Goal: Information Seeking & Learning: Learn about a topic

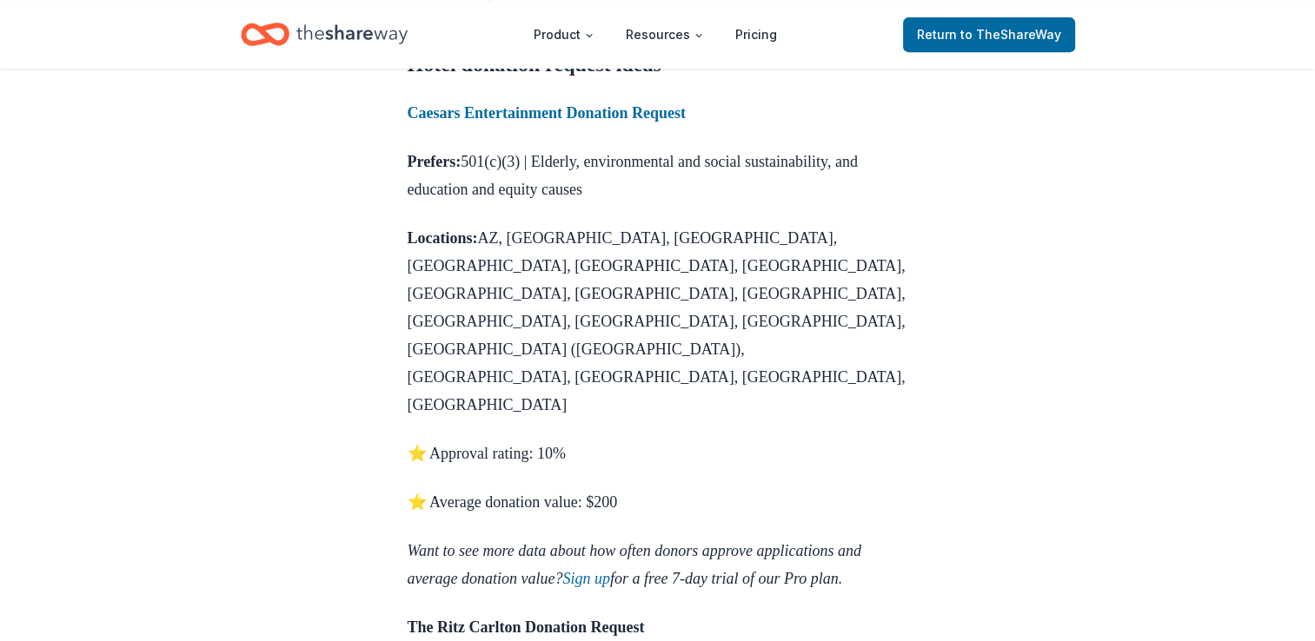
scroll to position [782, 0]
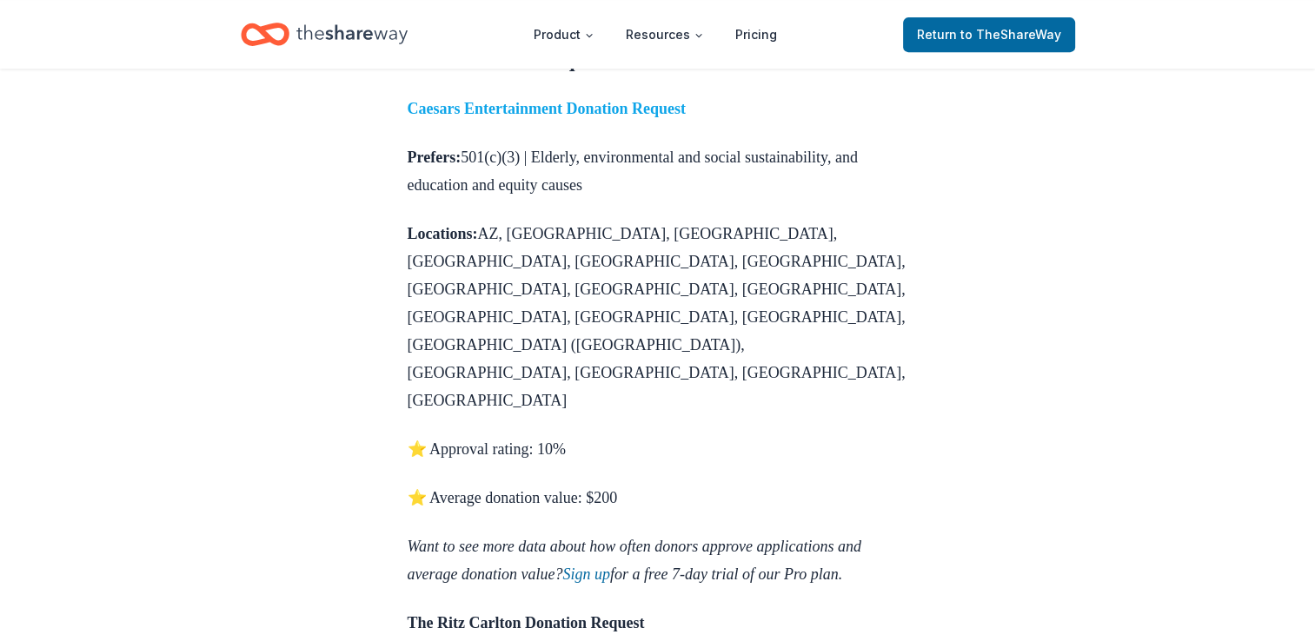
click at [525, 117] on strong "Caesars Entertainment Donation Request" at bounding box center [547, 108] width 278 height 17
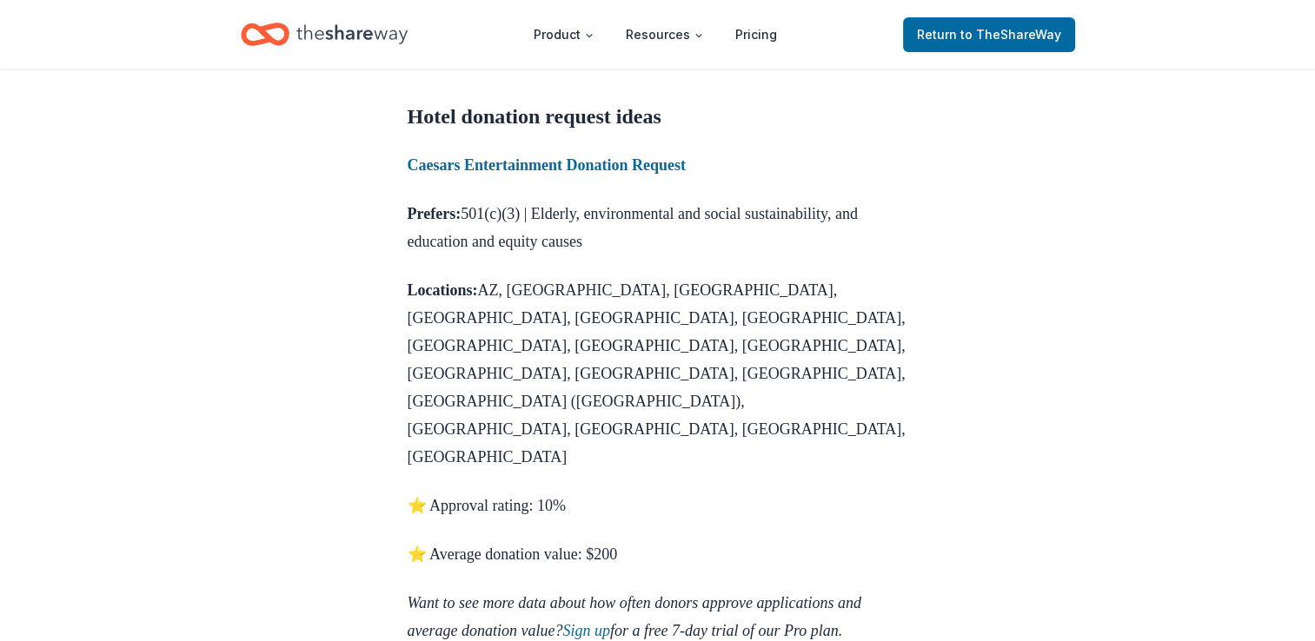
scroll to position [695, 0]
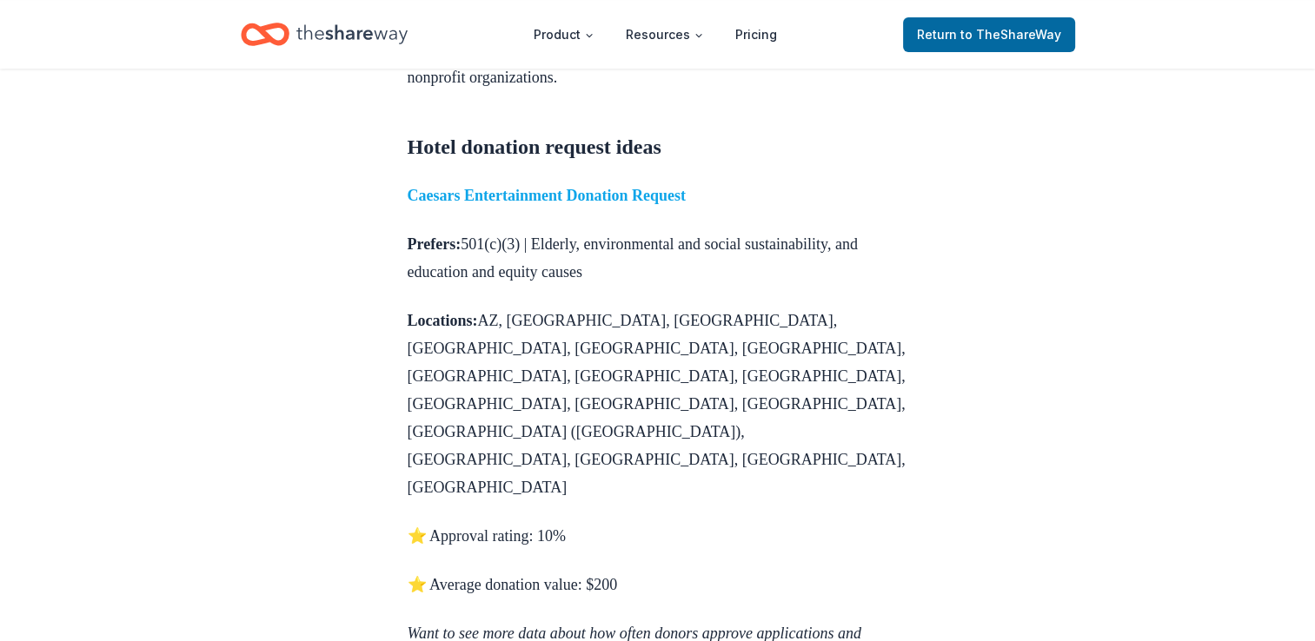
click at [560, 204] on strong "Caesars Entertainment Donation Request" at bounding box center [547, 195] width 278 height 17
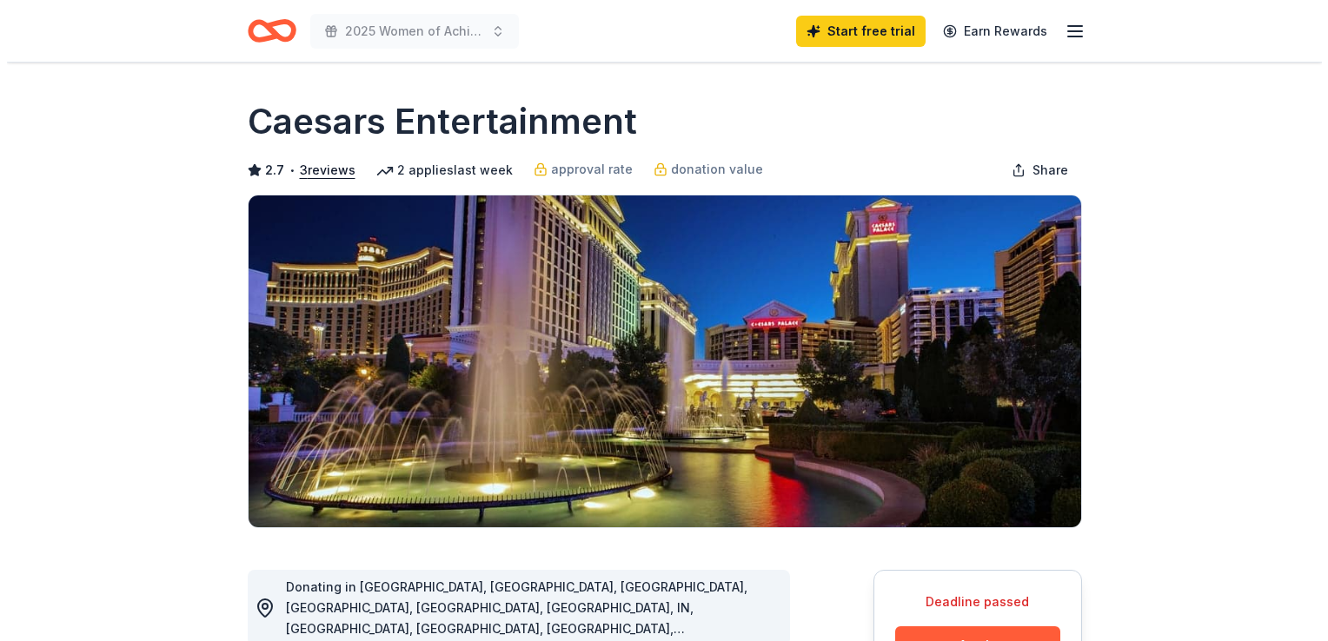
scroll to position [348, 0]
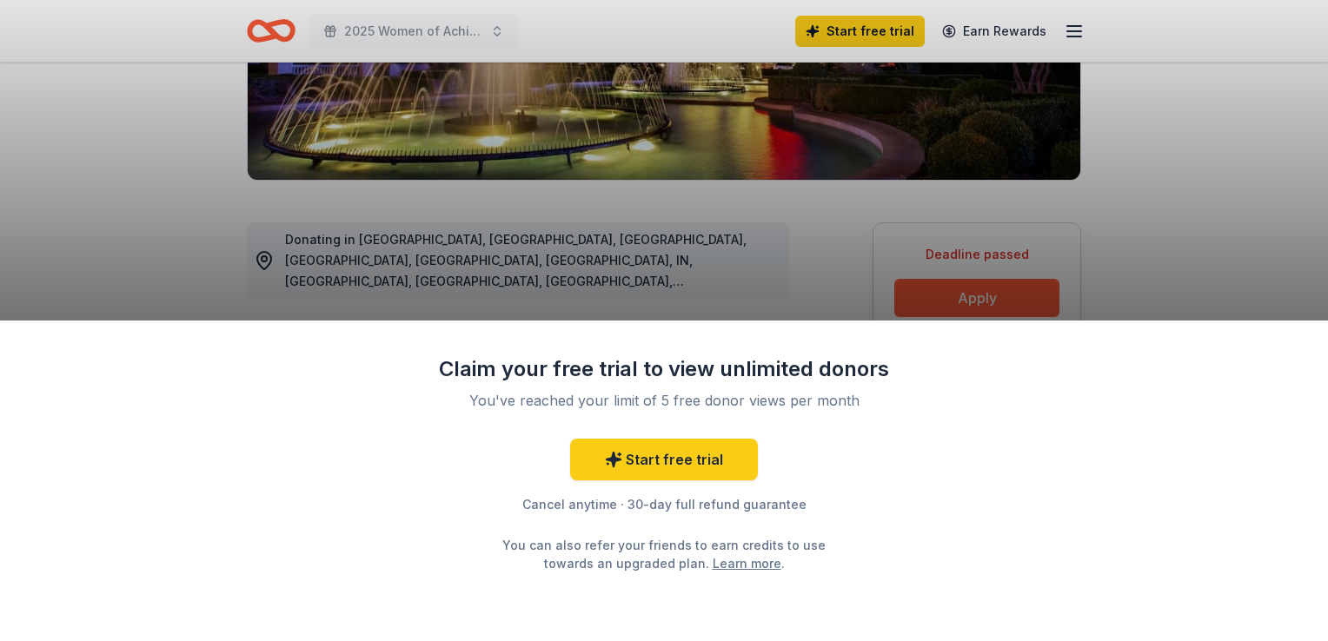
drag, startPoint x: 1327, startPoint y: 245, endPoint x: 1300, endPoint y: 250, distance: 27.4
click at [1304, 250] on div "Claim your free trial to view unlimited donors You've reached your limit of 5 f…" at bounding box center [664, 320] width 1328 height 641
click at [1026, 212] on div "Claim your free trial to view unlimited donors You've reached your limit of 5 f…" at bounding box center [664, 320] width 1328 height 641
drag, startPoint x: 459, startPoint y: 198, endPoint x: 939, endPoint y: 4, distance: 518.1
click at [470, 187] on div "Claim your free trial to view unlimited donors You've reached your limit of 5 f…" at bounding box center [664, 320] width 1328 height 641
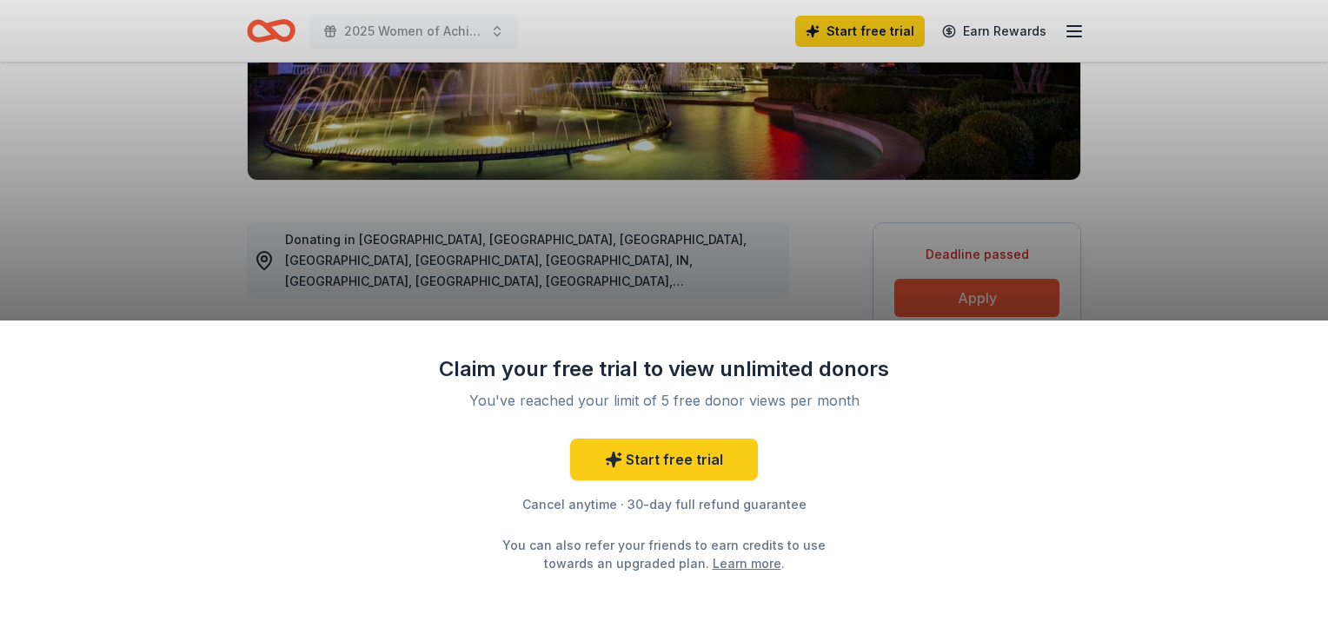
click at [1091, 31] on div "Claim your free trial to view unlimited donors You've reached your limit of 5 f…" at bounding box center [664, 320] width 1328 height 641
click at [100, 238] on div "Claim your free trial to view unlimited donors You've reached your limit of 5 f…" at bounding box center [664, 320] width 1328 height 641
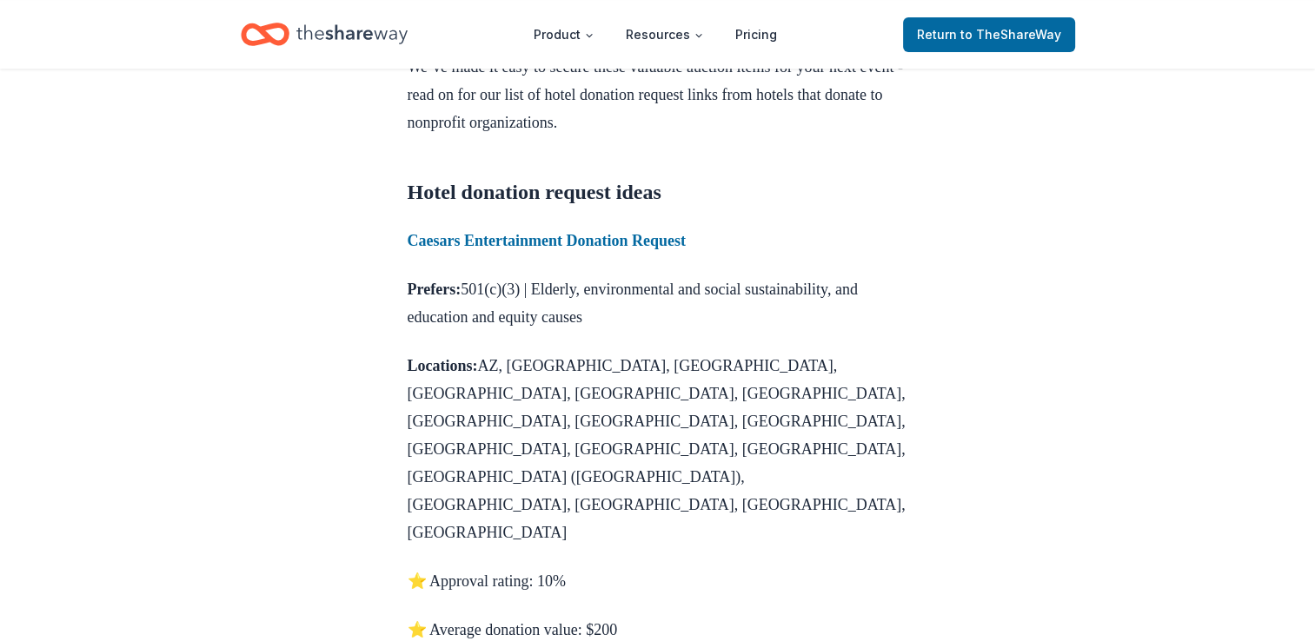
scroll to position [608, 0]
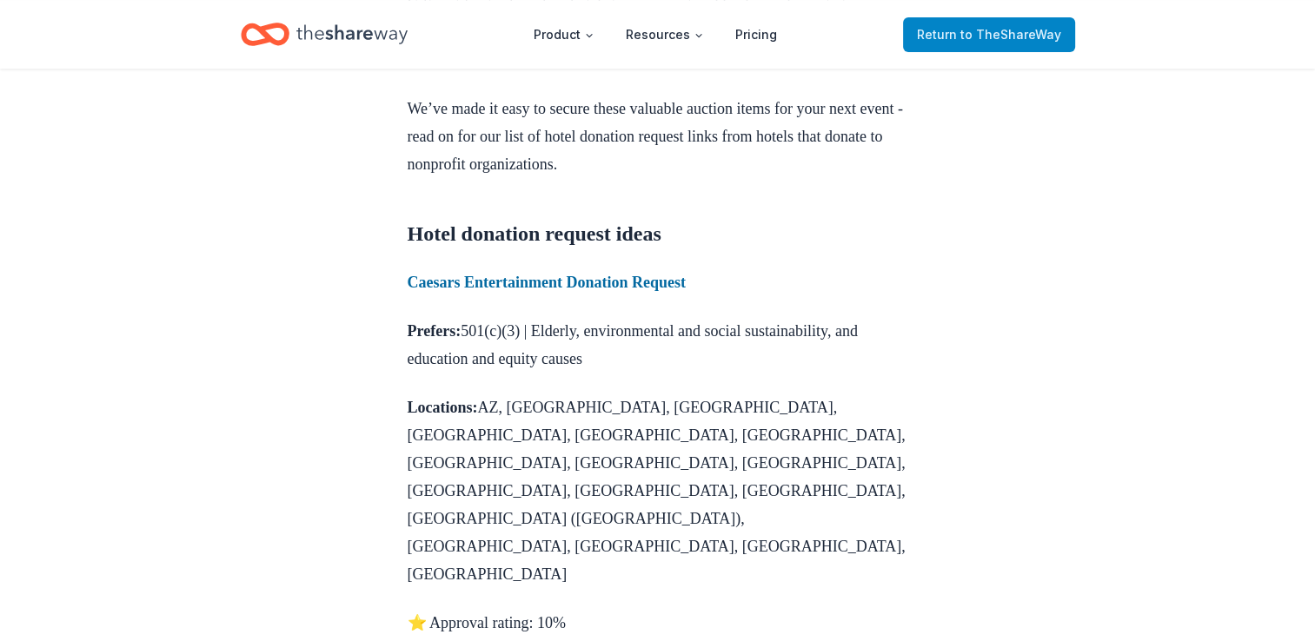
click at [979, 36] on span "to TheShareWay" at bounding box center [1010, 34] width 101 height 15
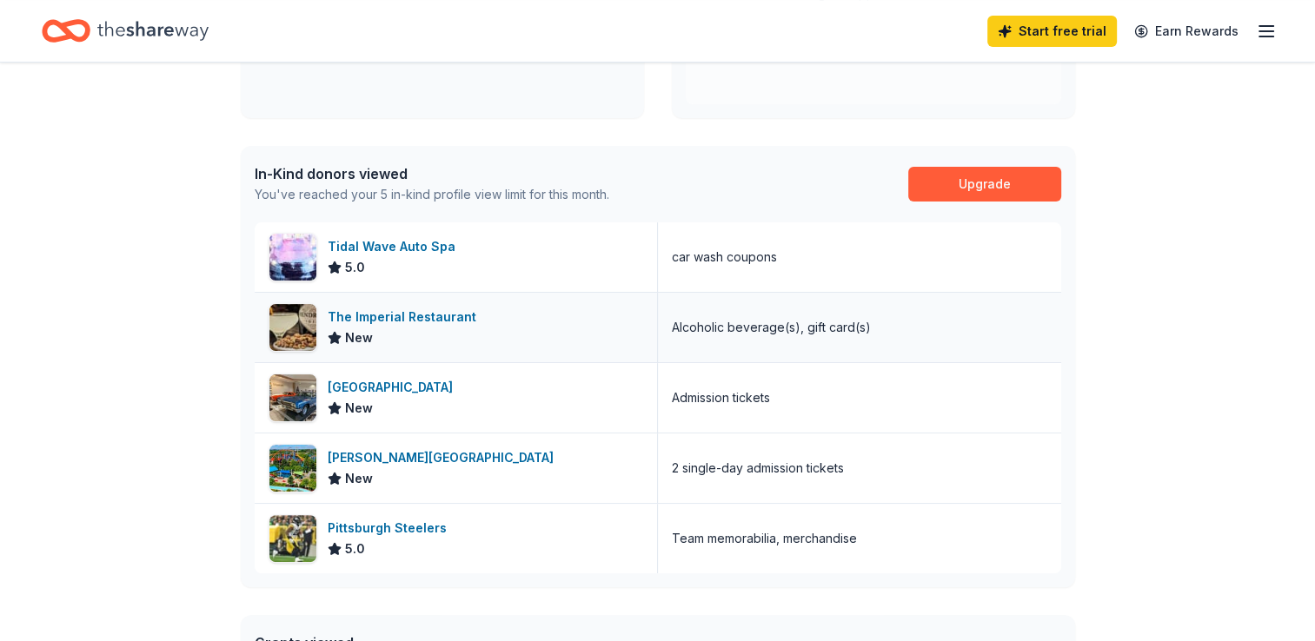
scroll to position [434, 0]
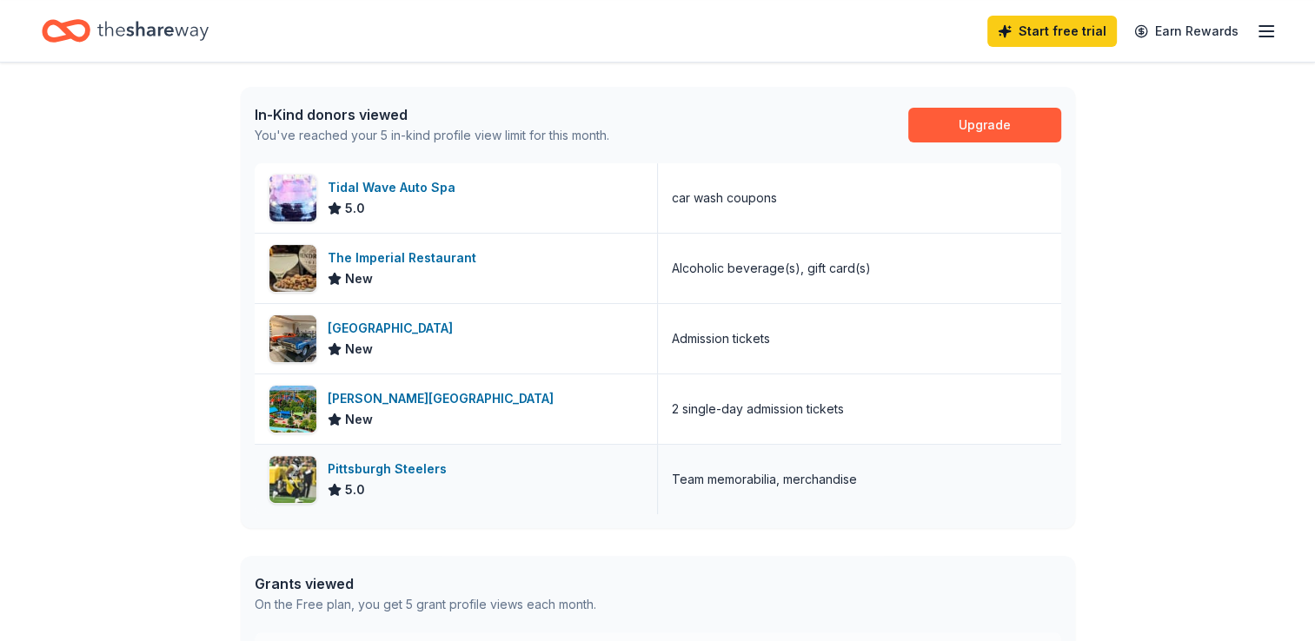
click at [375, 474] on div "Pittsburgh Steelers" at bounding box center [391, 469] width 126 height 21
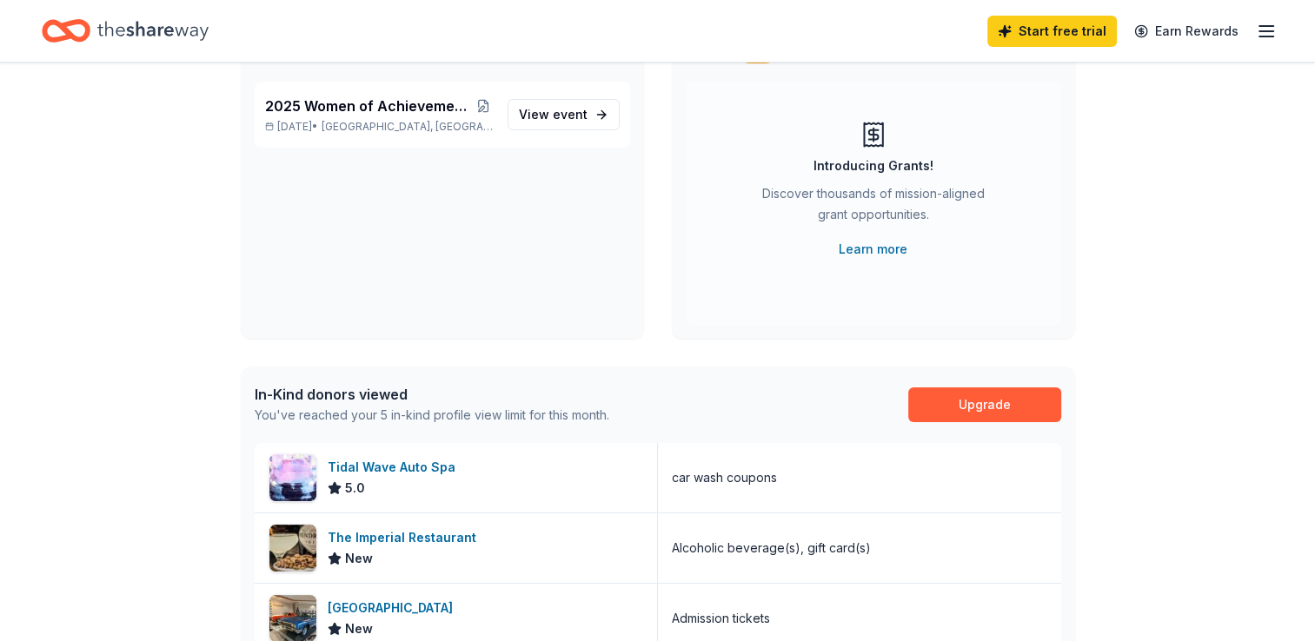
scroll to position [87, 0]
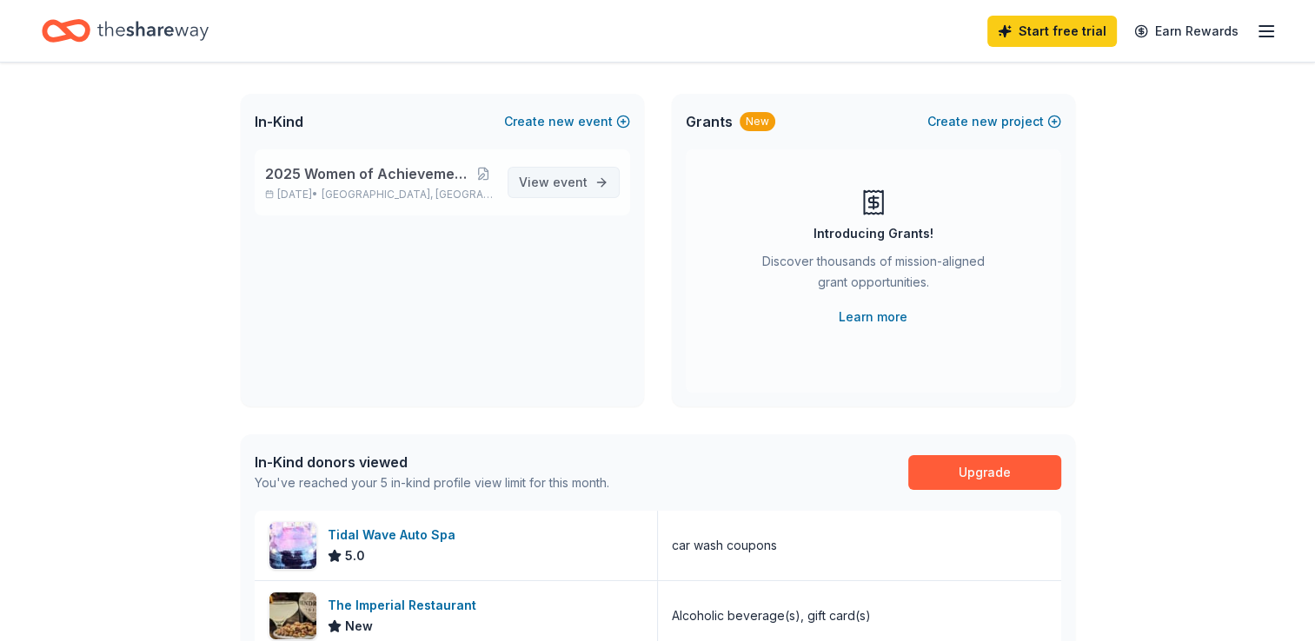
click at [559, 183] on span "event" at bounding box center [570, 182] width 35 height 15
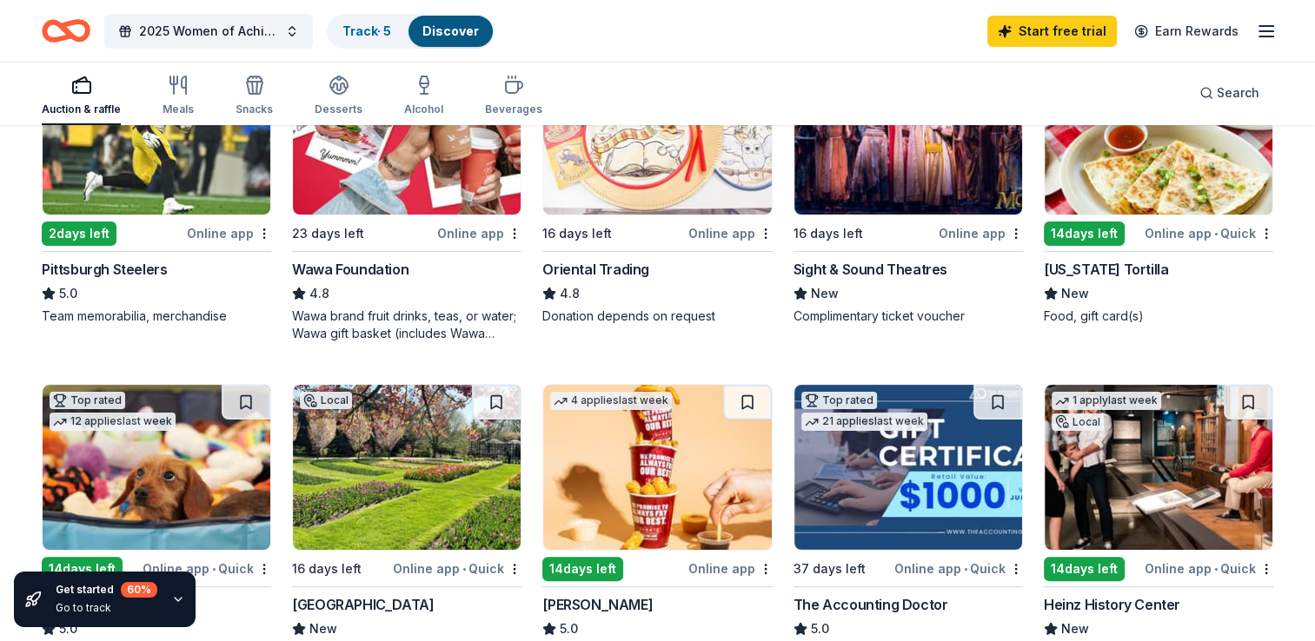
scroll to position [434, 0]
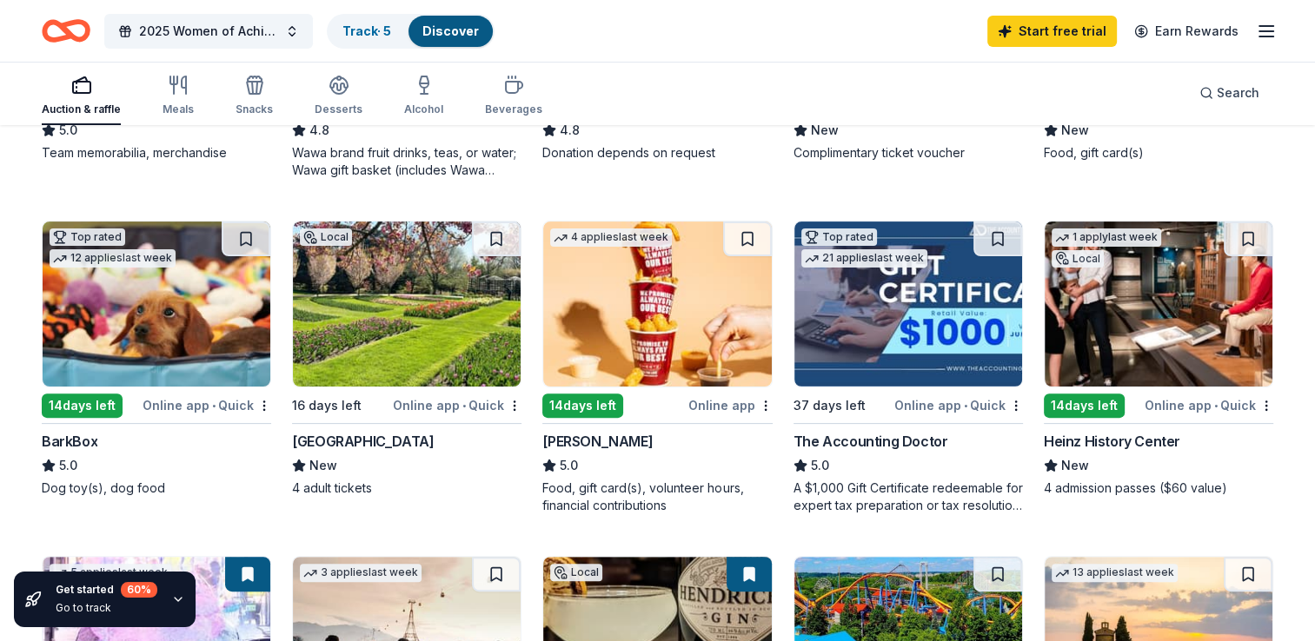
click at [176, 353] on img at bounding box center [157, 304] width 228 height 165
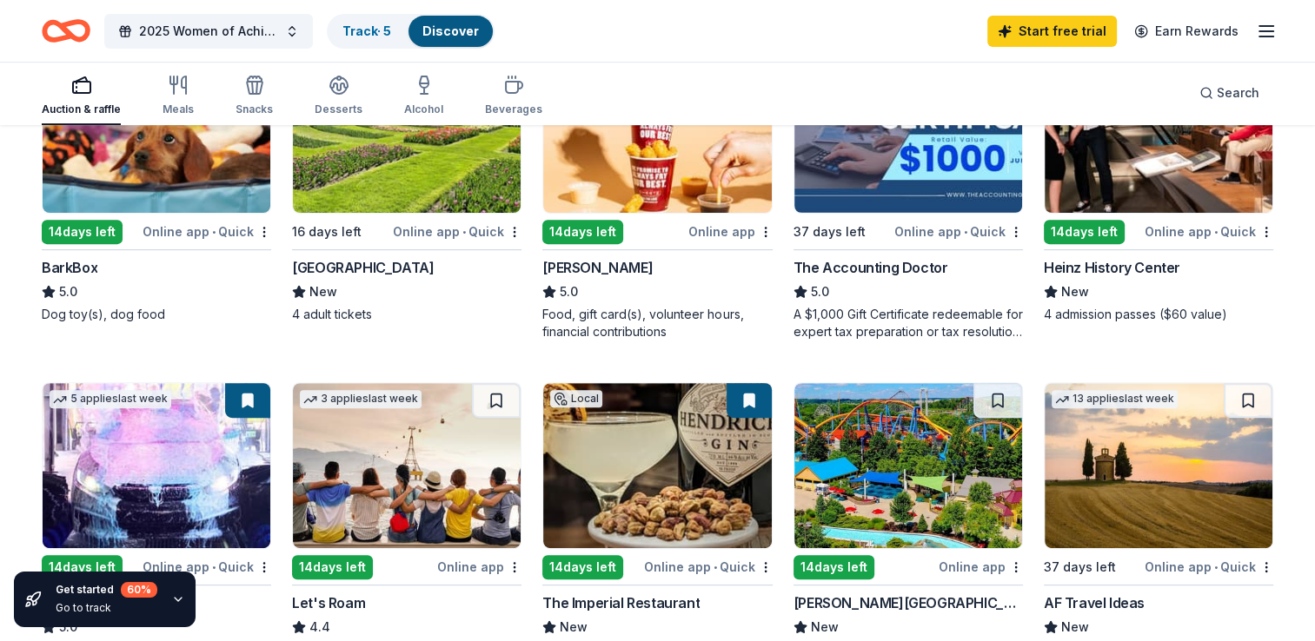
click at [665, 196] on img at bounding box center [657, 130] width 228 height 165
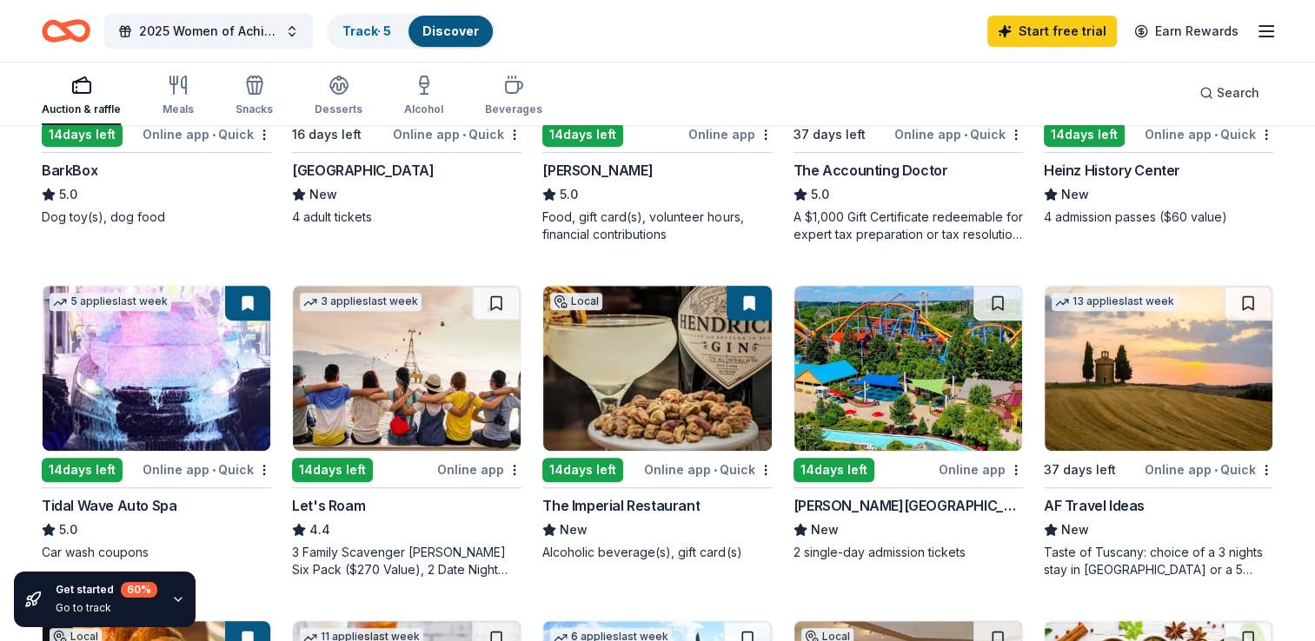
scroll to position [695, 0]
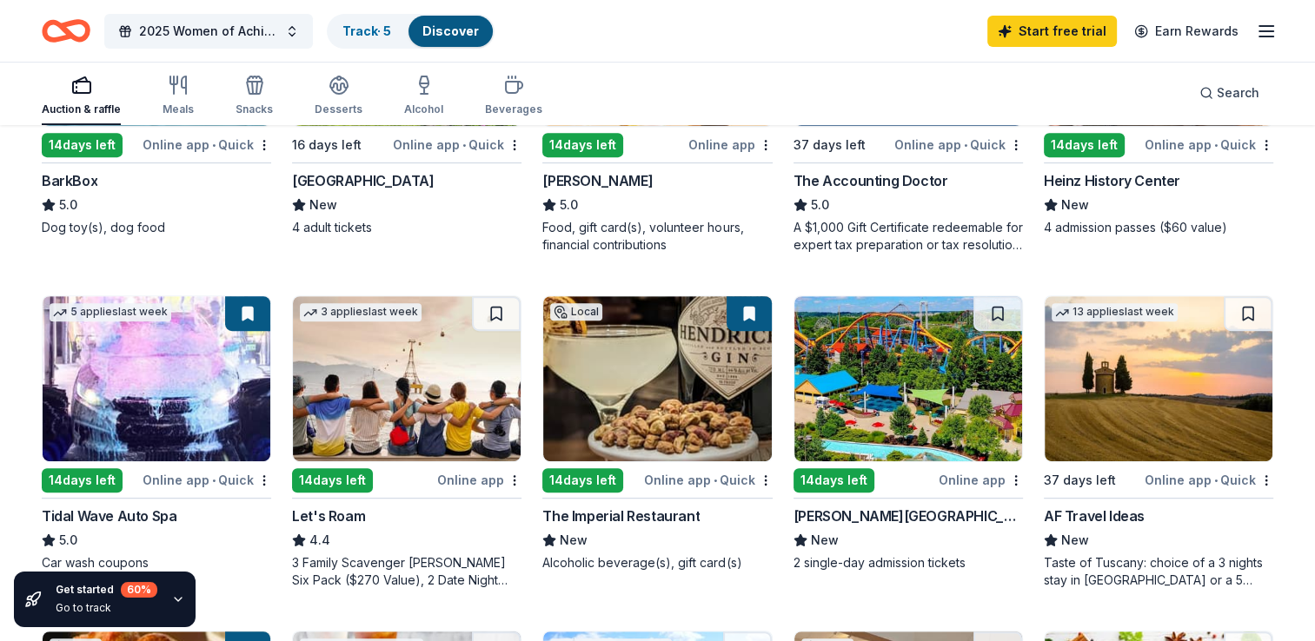
click at [176, 395] on img at bounding box center [157, 378] width 228 height 165
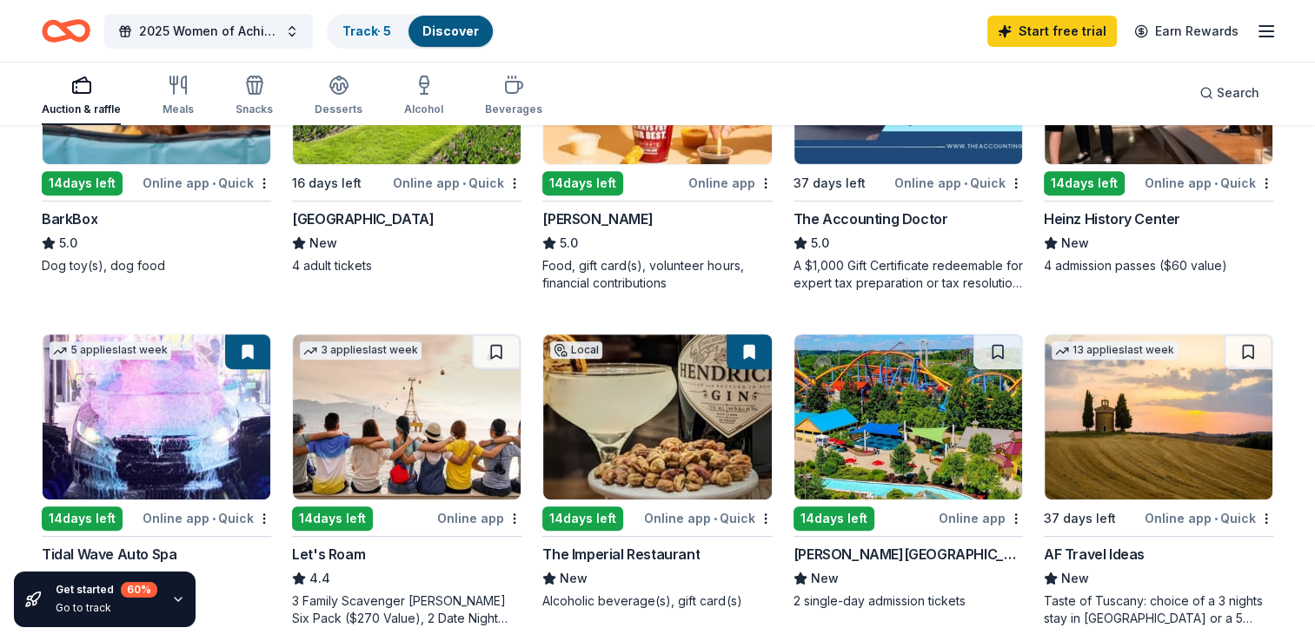
scroll to position [434, 0]
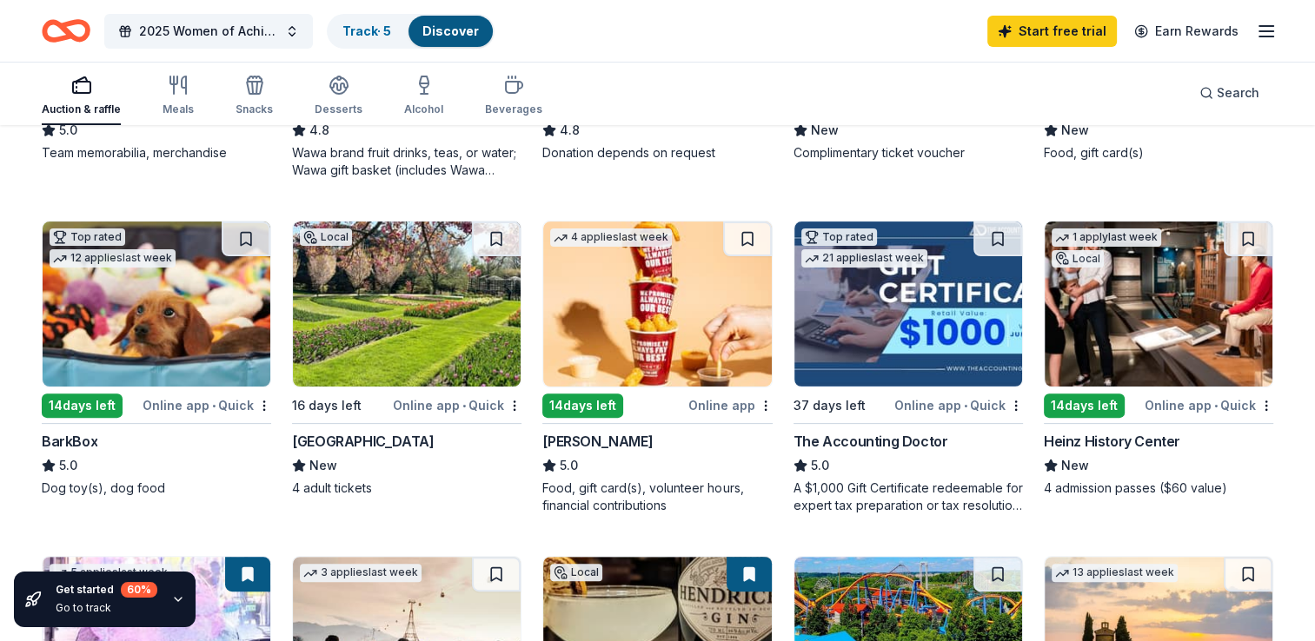
click at [1117, 349] on img at bounding box center [1159, 304] width 228 height 165
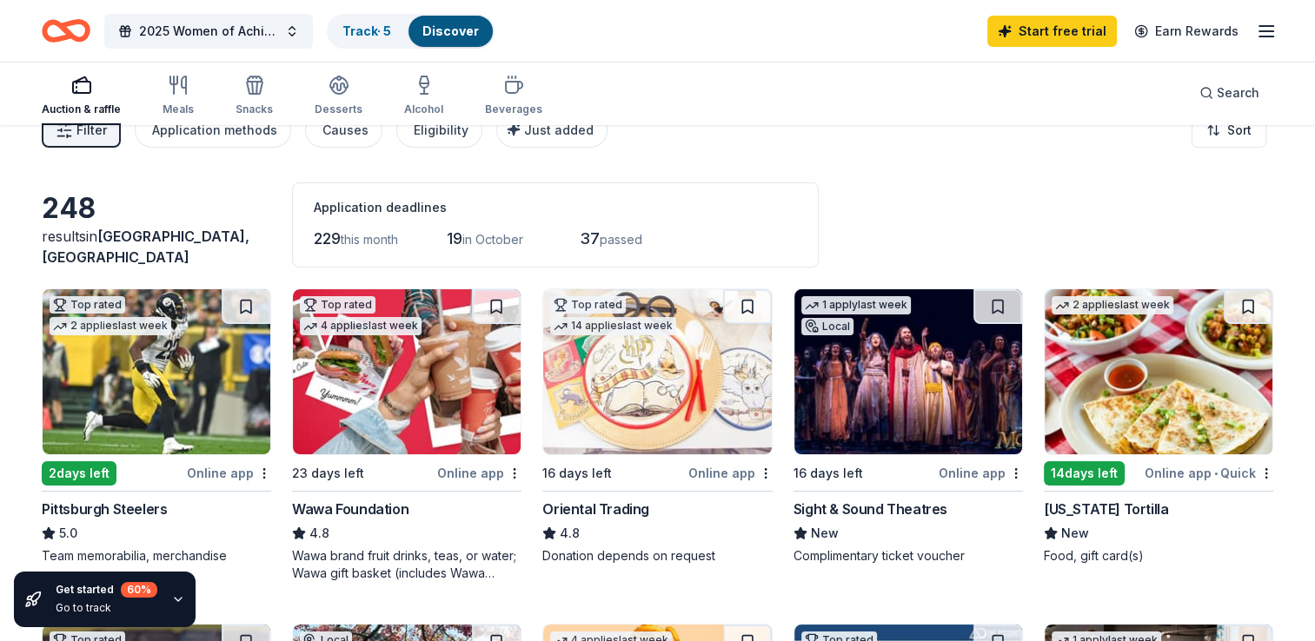
scroll to position [87, 0]
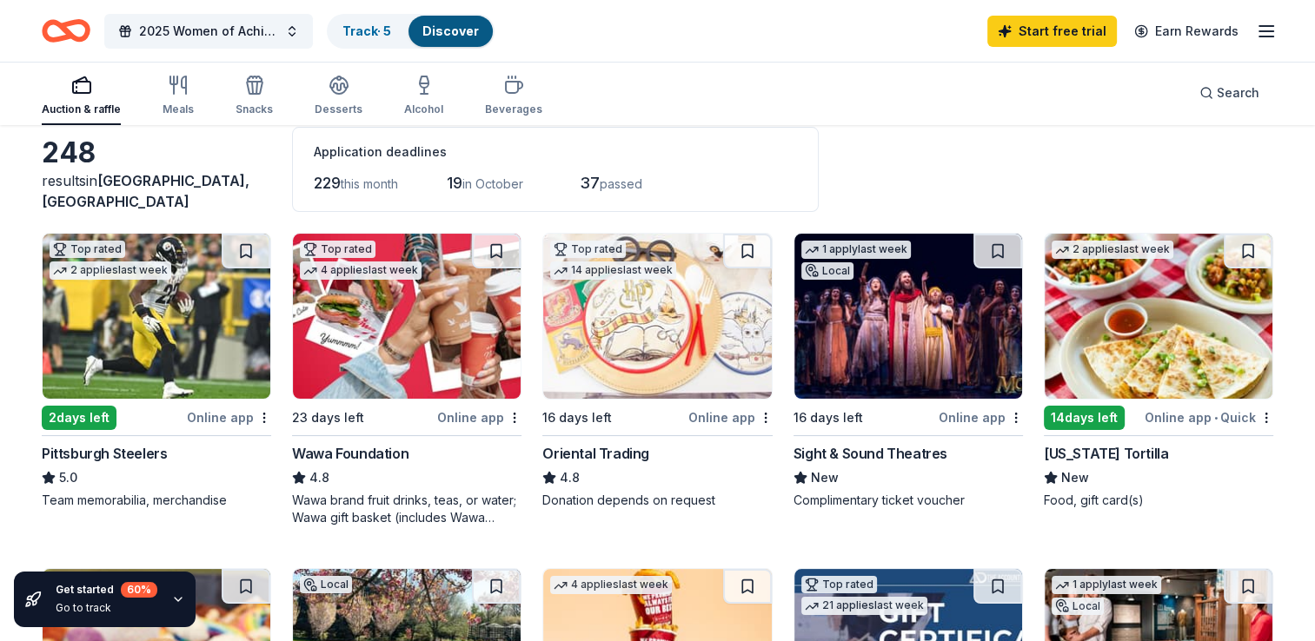
click at [1272, 33] on icon "button" at bounding box center [1266, 31] width 21 height 21
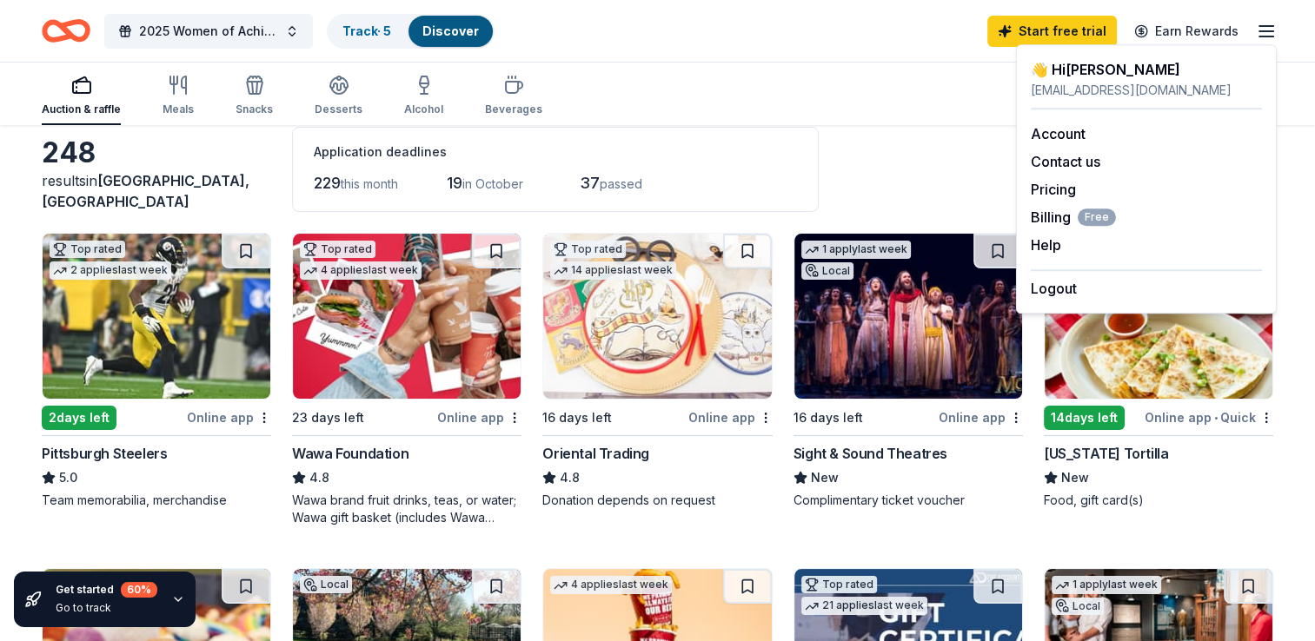
click at [889, 116] on div "Auction & raffle Meals Snacks Desserts Alcohol Beverages Search" at bounding box center [657, 93] width 1231 height 64
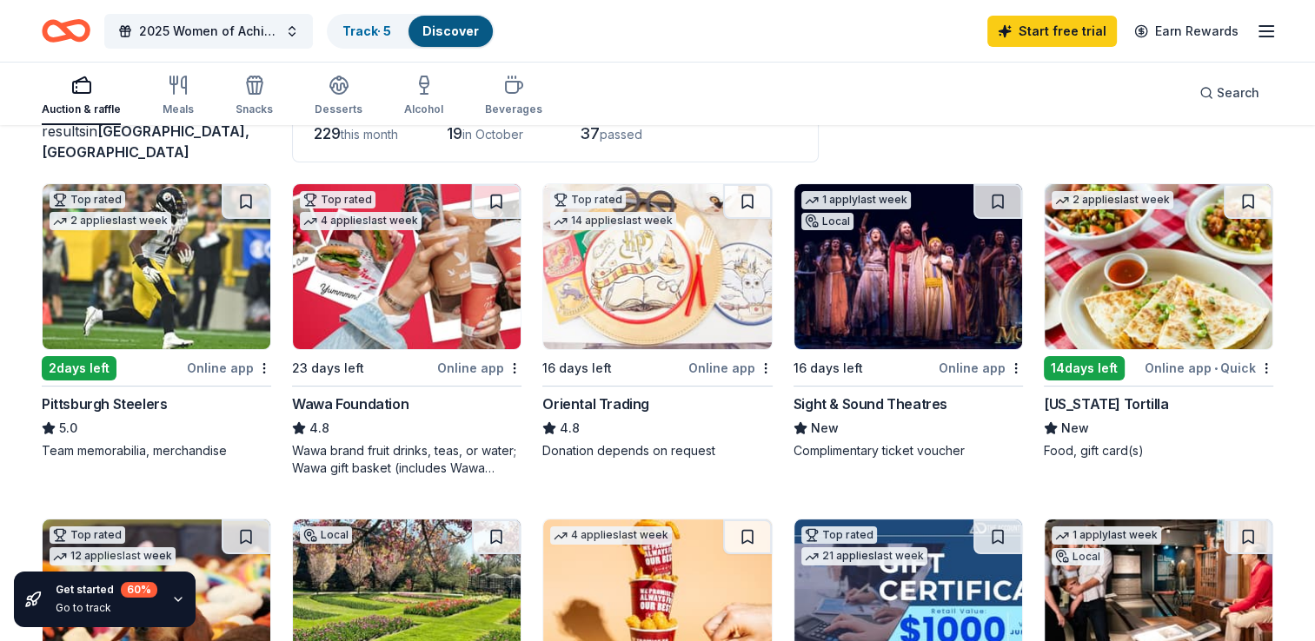
scroll to position [0, 0]
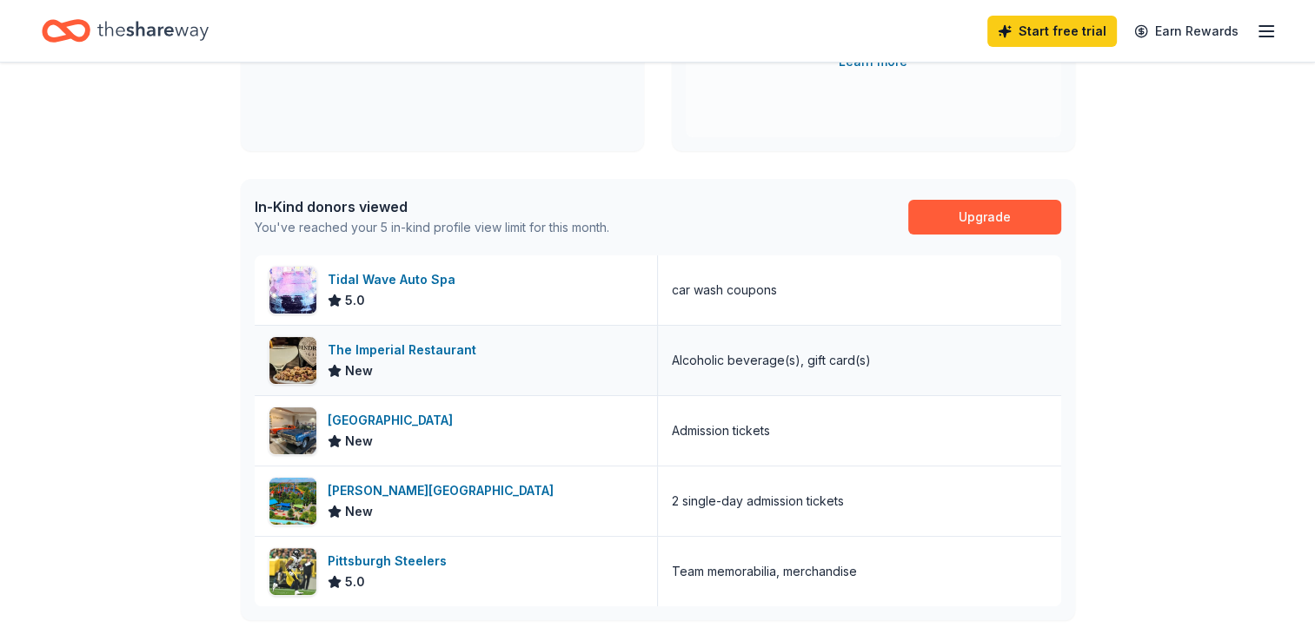
scroll to position [348, 0]
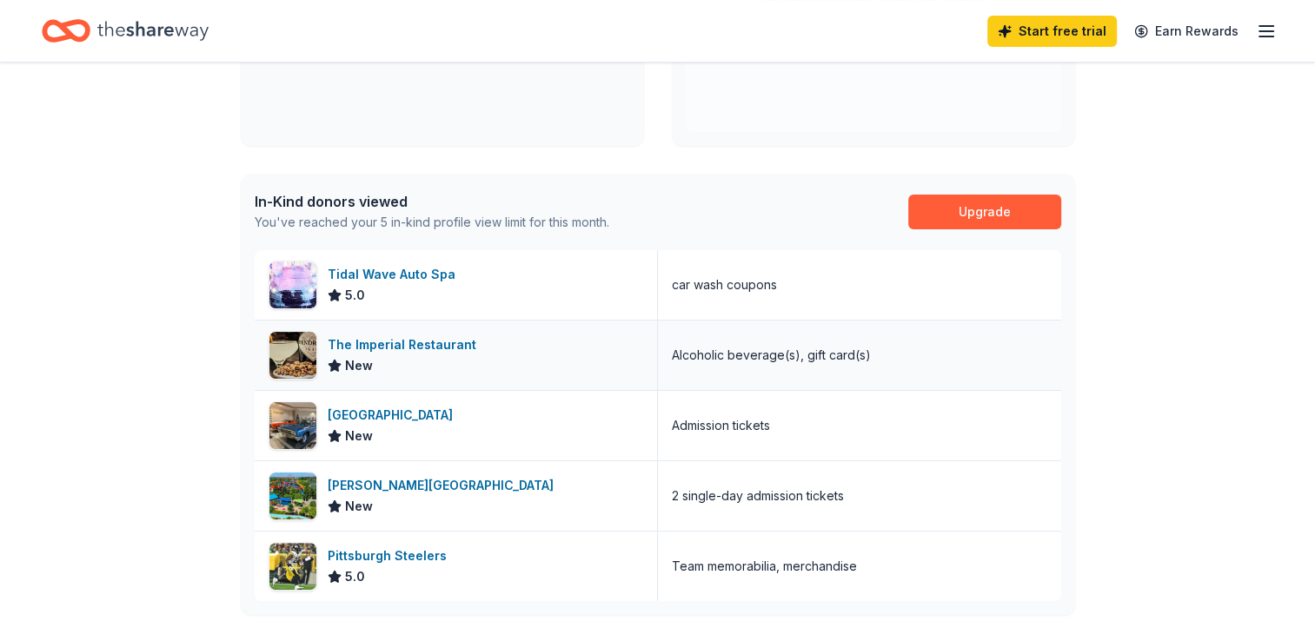
click at [369, 346] on div "The Imperial Restaurant" at bounding box center [406, 345] width 156 height 21
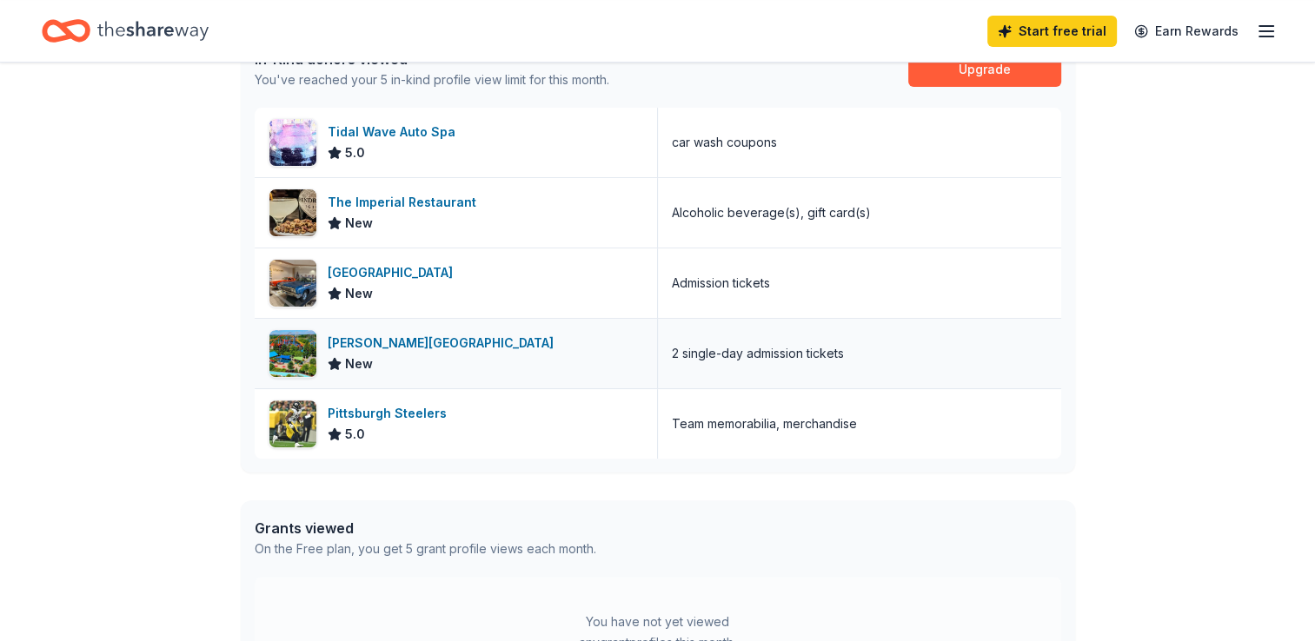
scroll to position [521, 0]
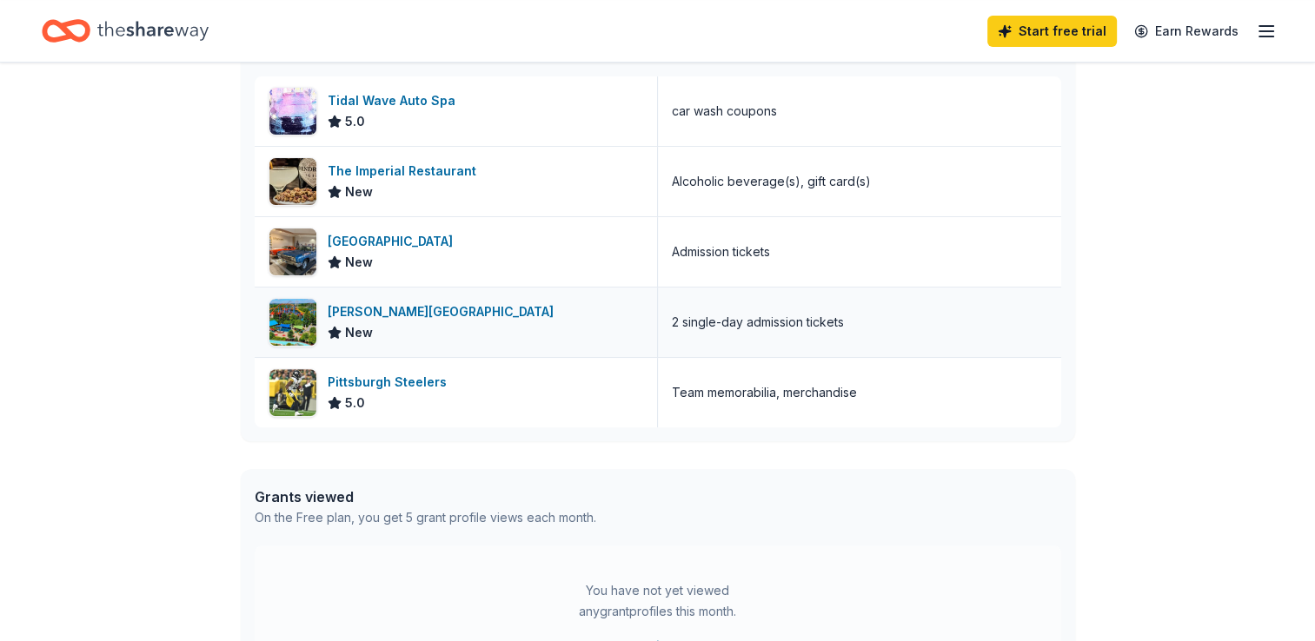
click at [434, 313] on div "Dorney Park & Wildwater Kingdom" at bounding box center [444, 312] width 233 height 21
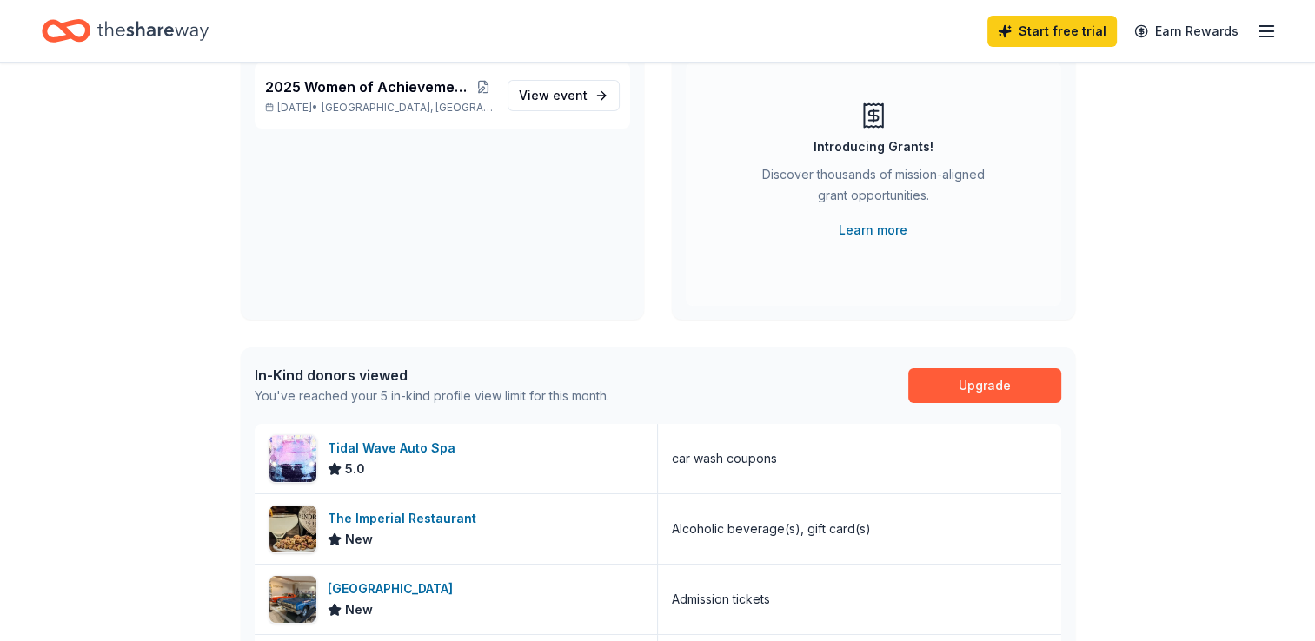
scroll to position [0, 0]
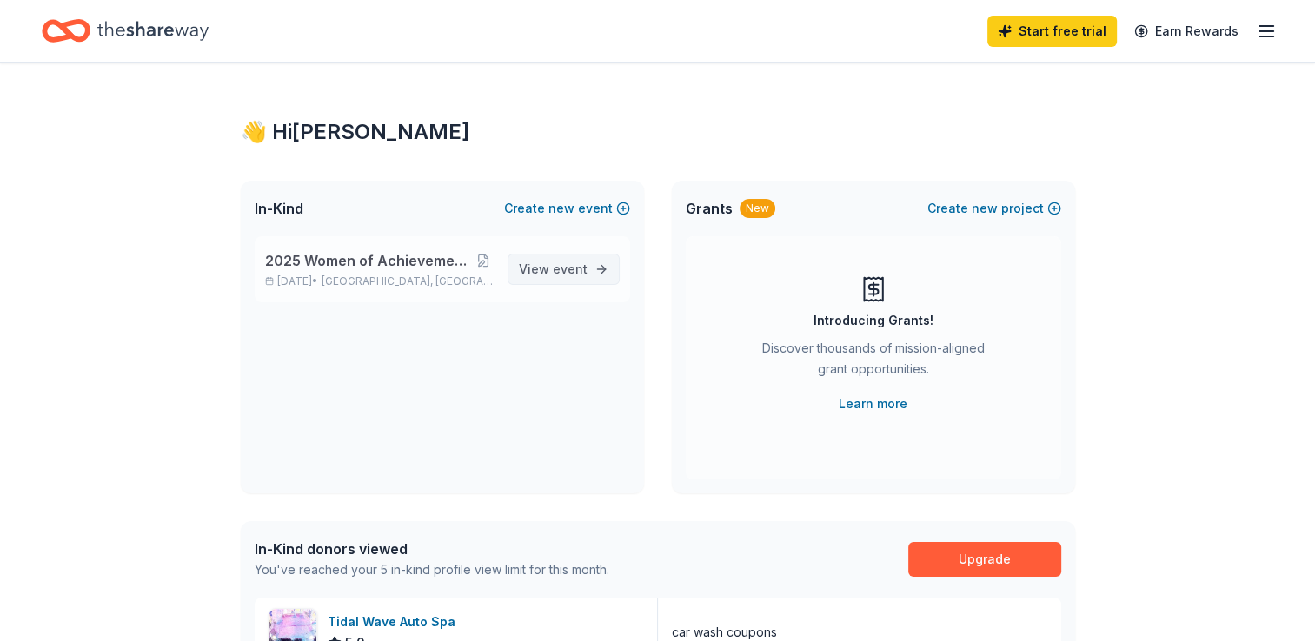
drag, startPoint x: 578, startPoint y: 264, endPoint x: 567, endPoint y: 269, distance: 11.3
click at [578, 264] on span "event" at bounding box center [570, 269] width 35 height 15
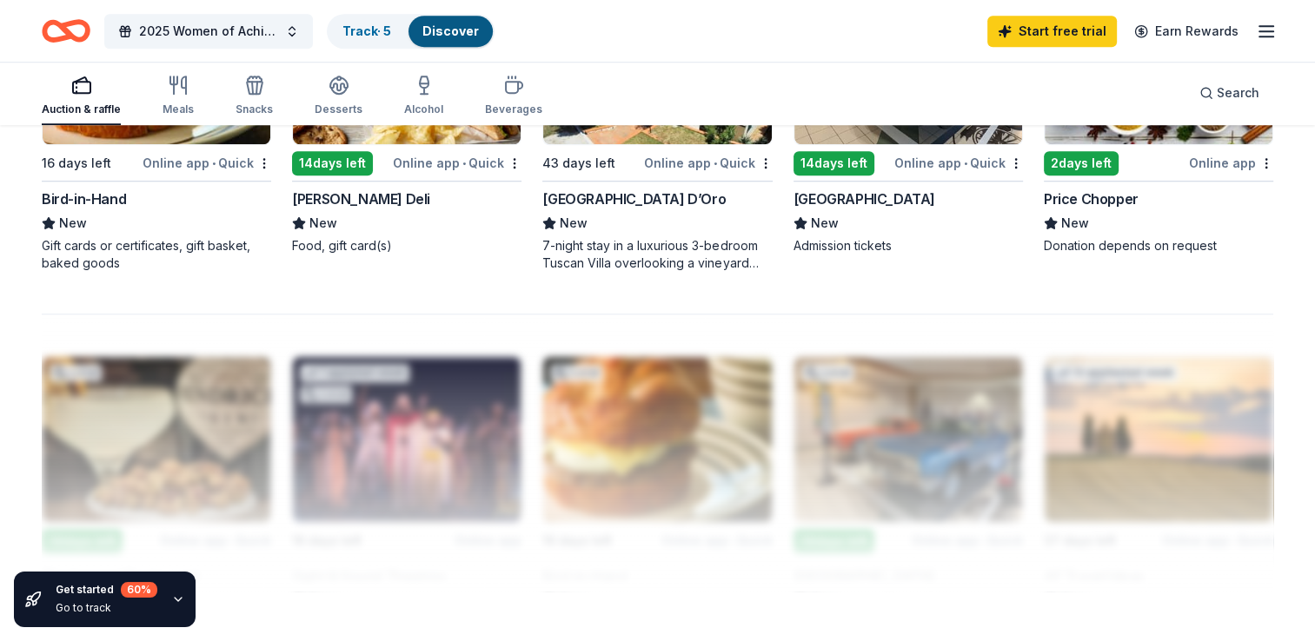
scroll to position [1390, 0]
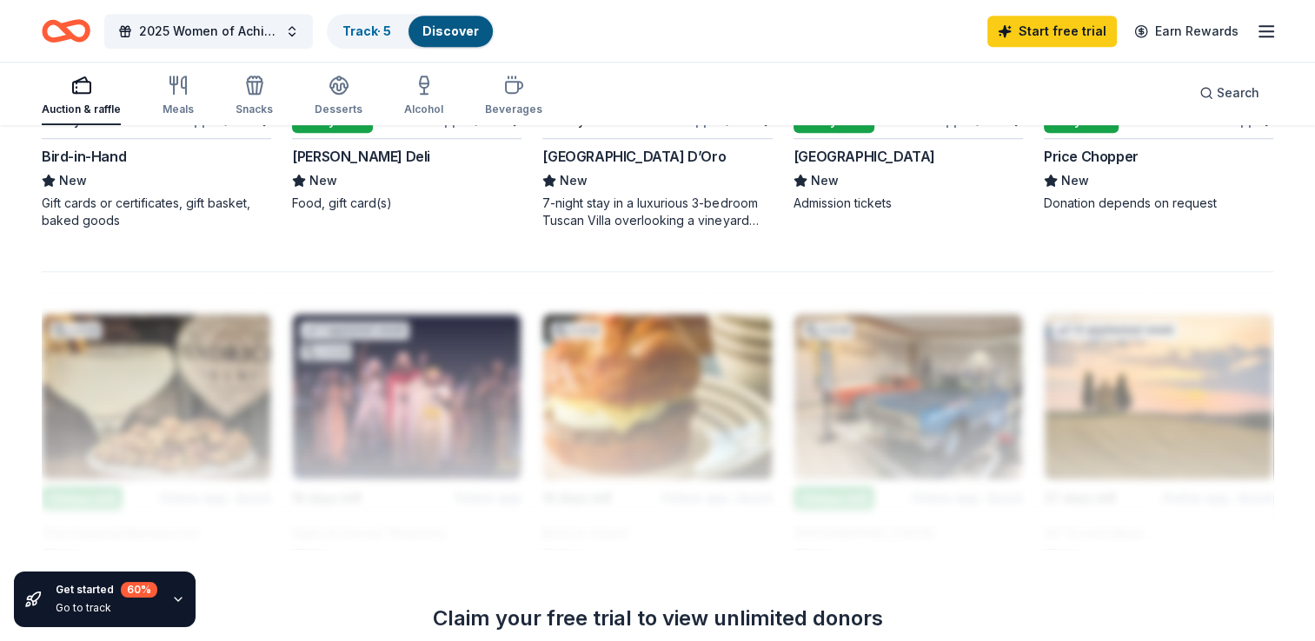
click at [1269, 27] on icon "button" at bounding box center [1266, 31] width 21 height 21
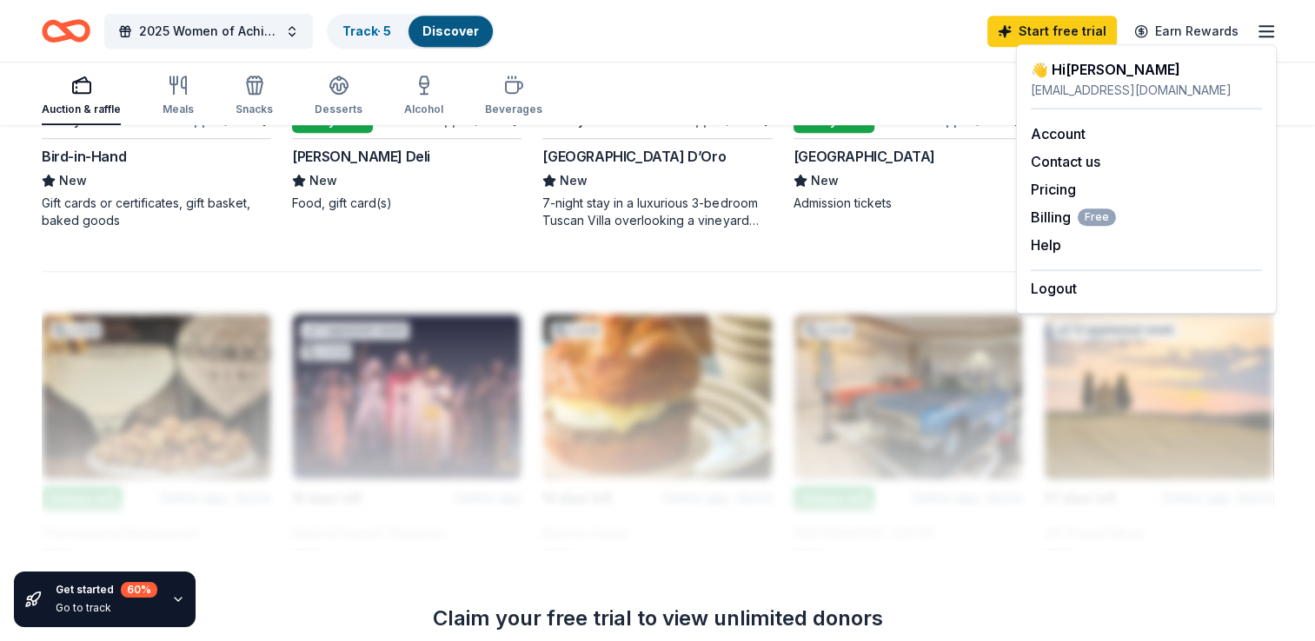
click at [879, 78] on div "Auction & raffle Meals Snacks Desserts Alcohol Beverages Search" at bounding box center [657, 93] width 1231 height 64
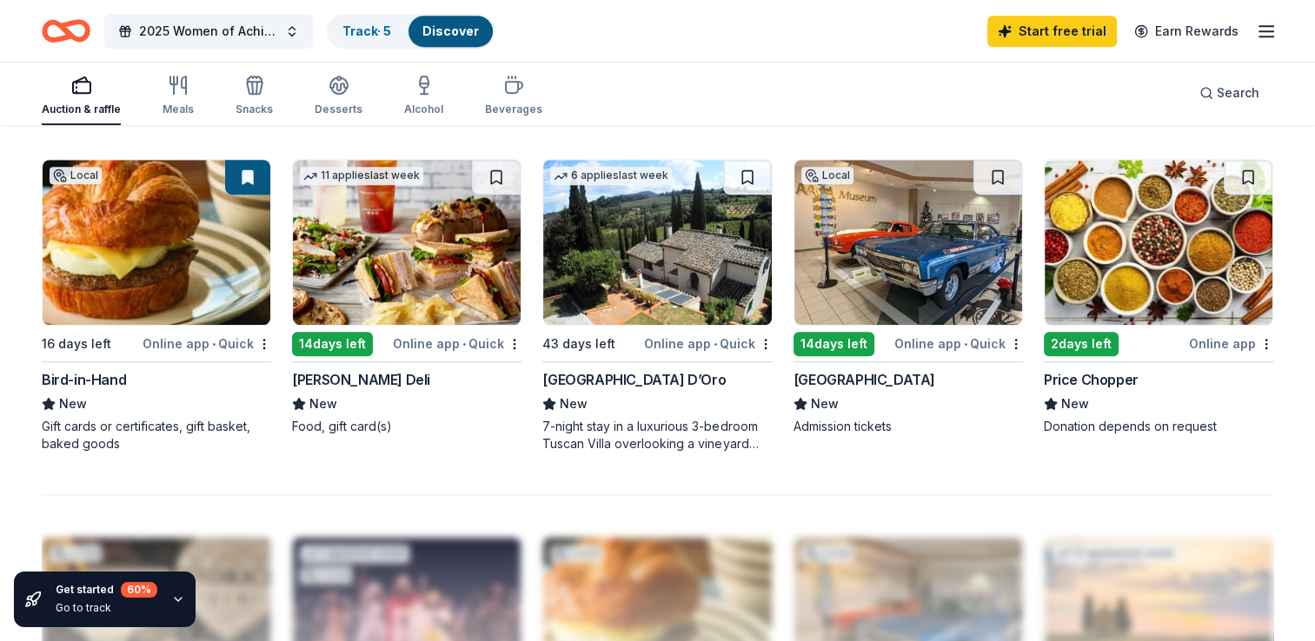
scroll to position [1043, 0]
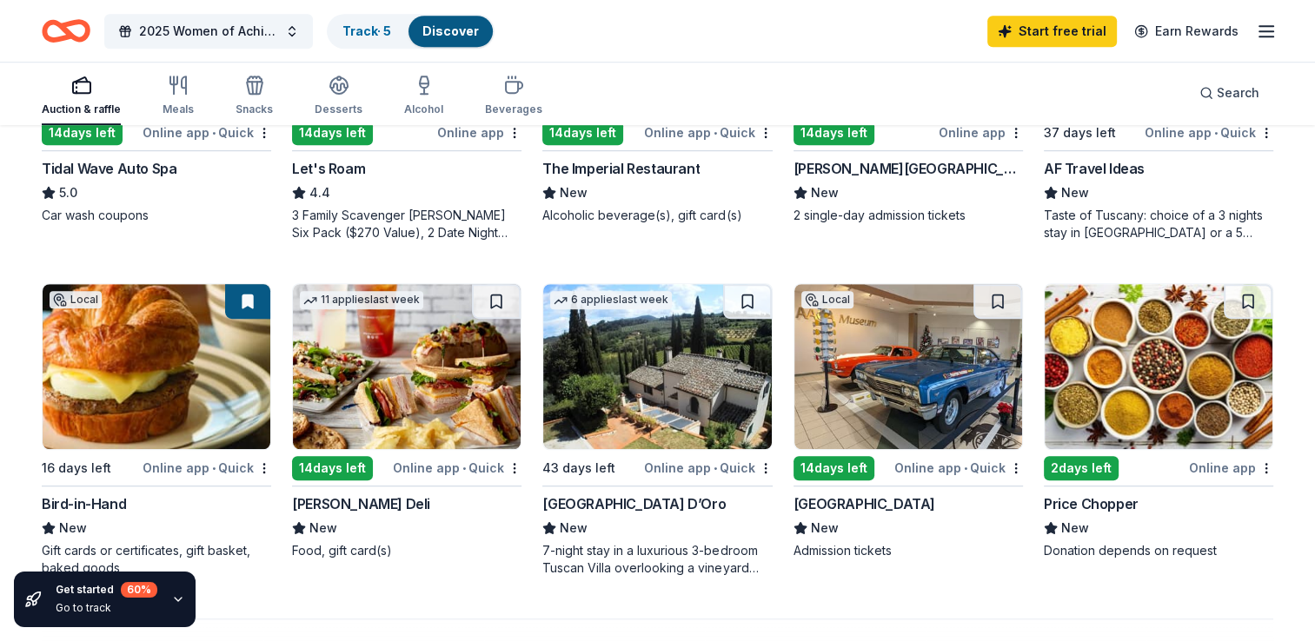
click at [1154, 435] on img at bounding box center [1159, 366] width 228 height 165
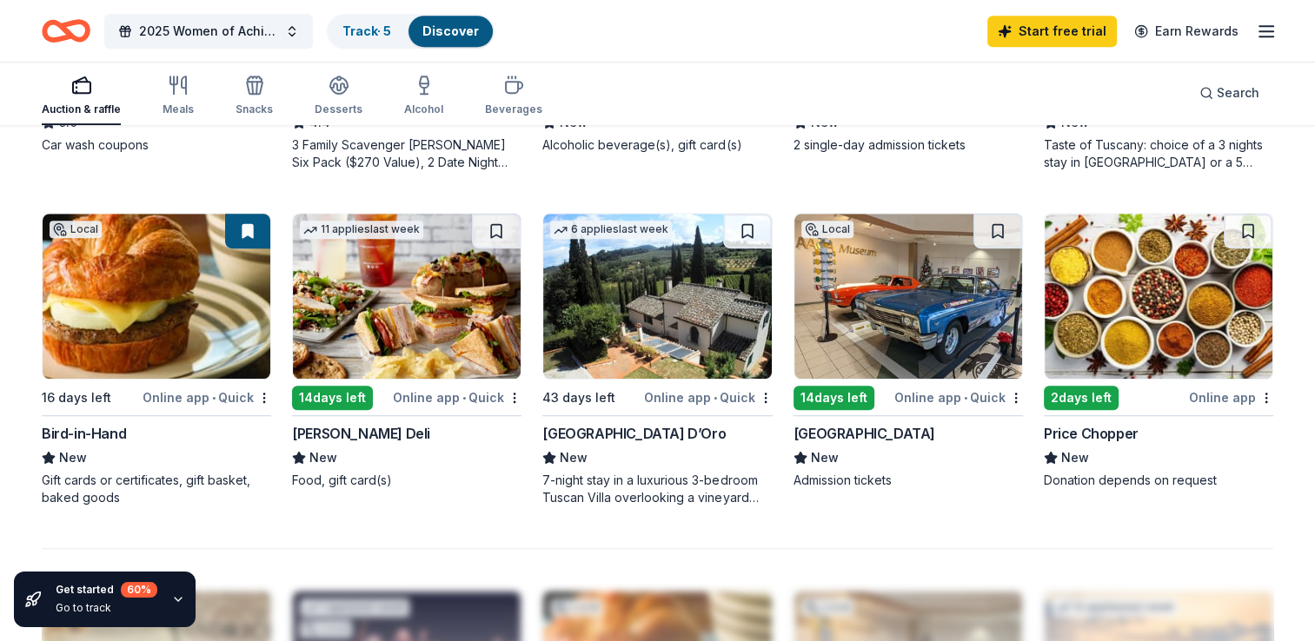
scroll to position [1130, 0]
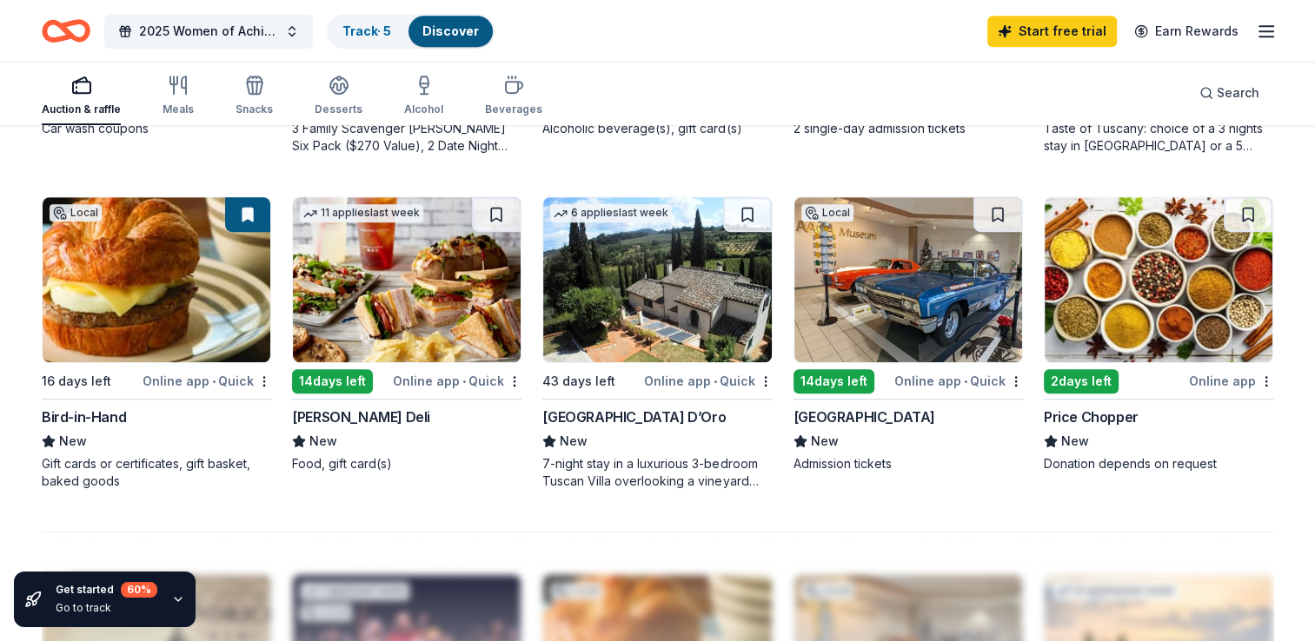
click at [422, 310] on img at bounding box center [407, 279] width 228 height 165
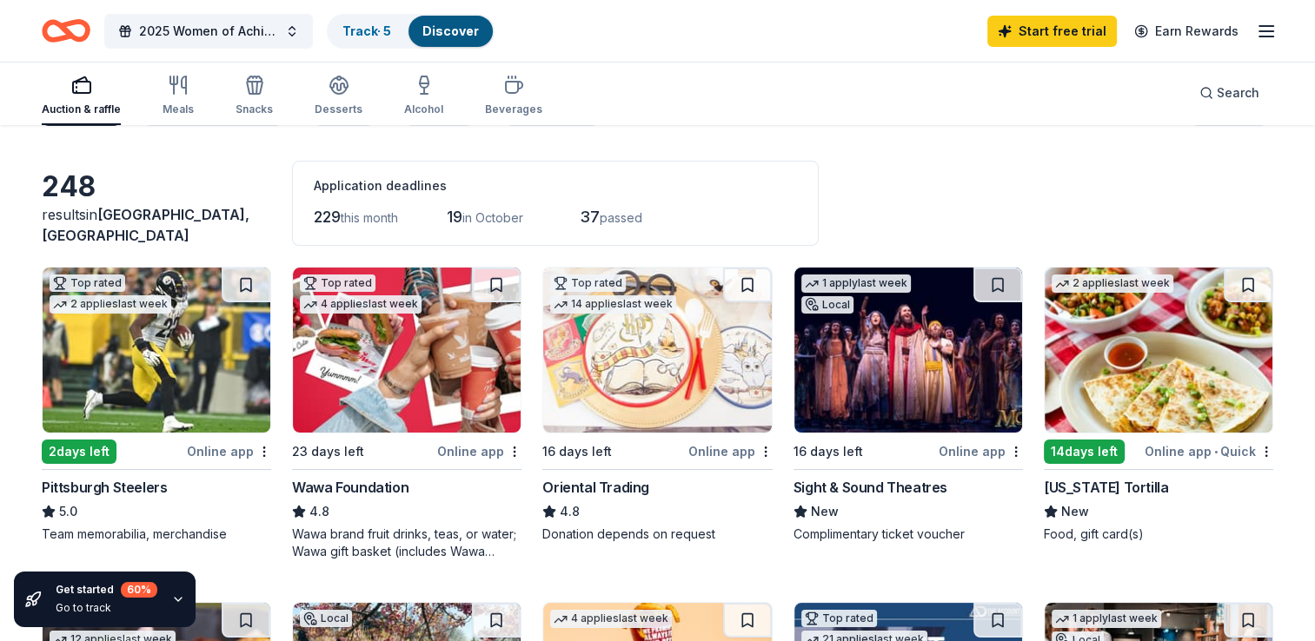
scroll to position [0, 0]
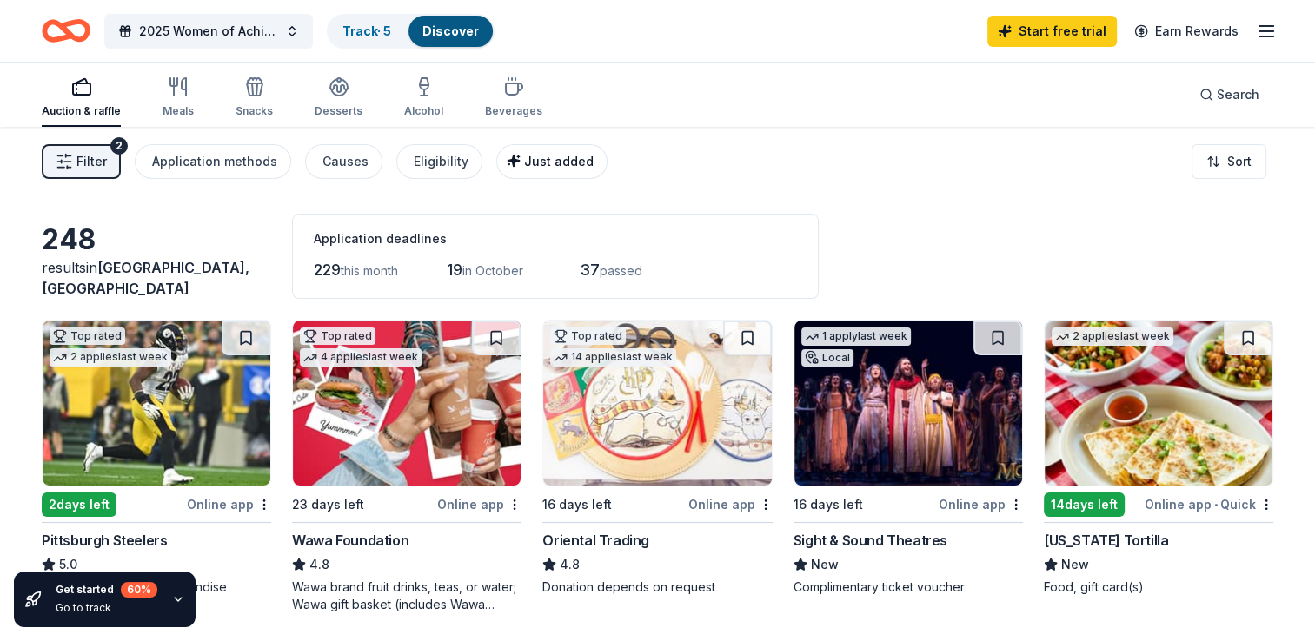
click at [535, 161] on span "Just added" at bounding box center [559, 161] width 70 height 15
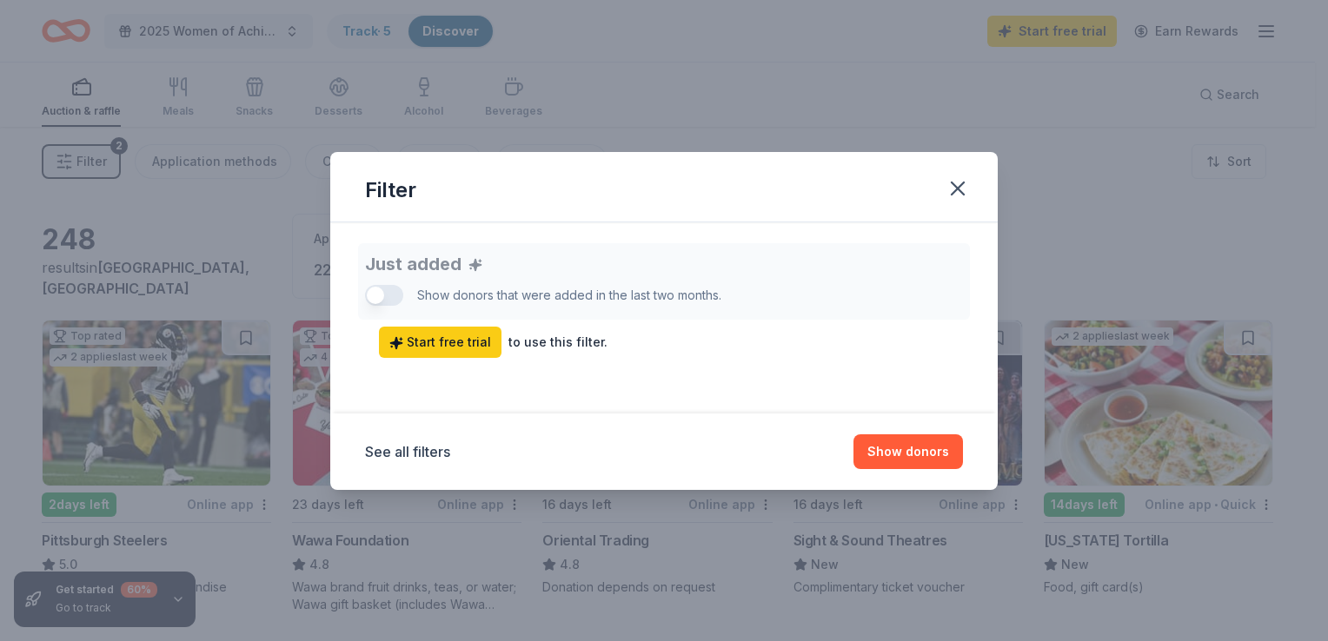
click at [379, 295] on div "Just added Show donors that were added in the last two months. Start free trial…" at bounding box center [664, 300] width 598 height 115
click at [966, 185] on icon "button" at bounding box center [957, 188] width 24 height 24
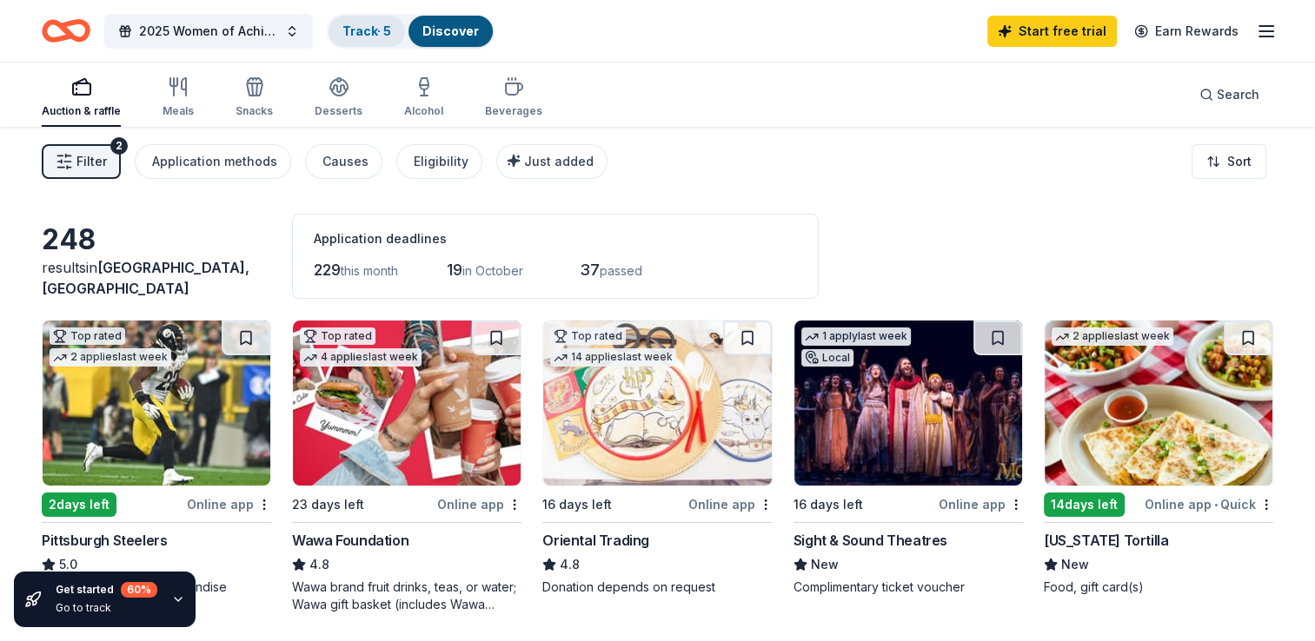
click at [353, 27] on link "Track · 5" at bounding box center [366, 30] width 49 height 15
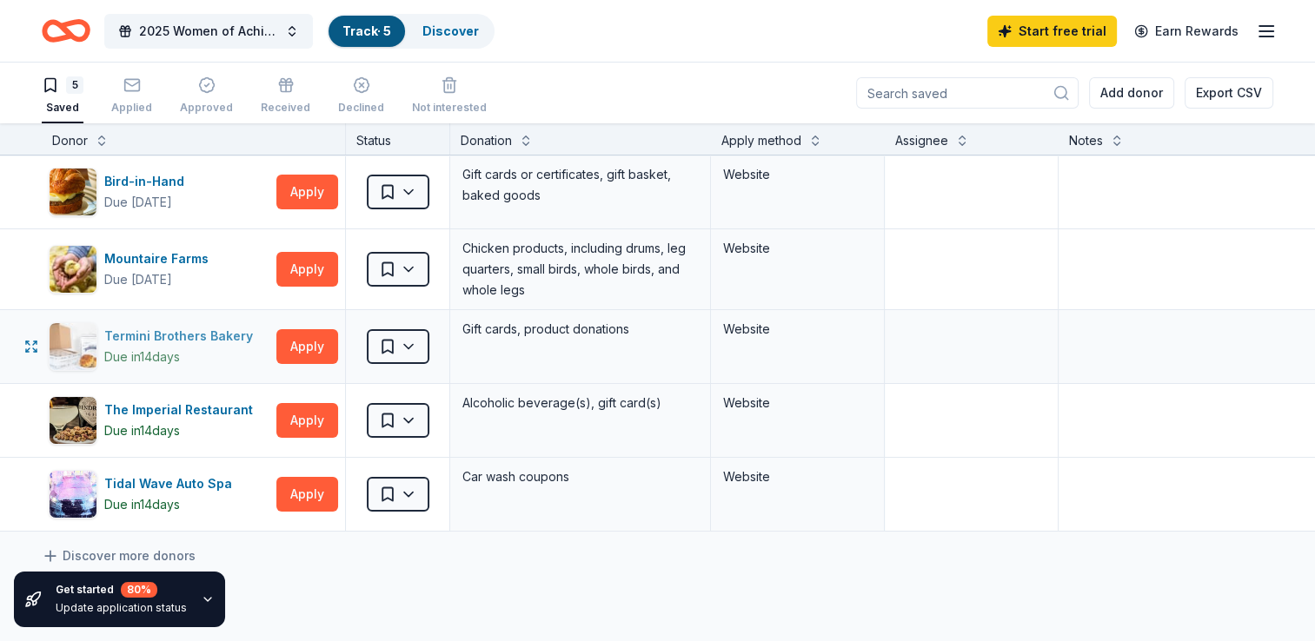
click at [194, 332] on div "Termini Brothers Bakery" at bounding box center [182, 336] width 156 height 21
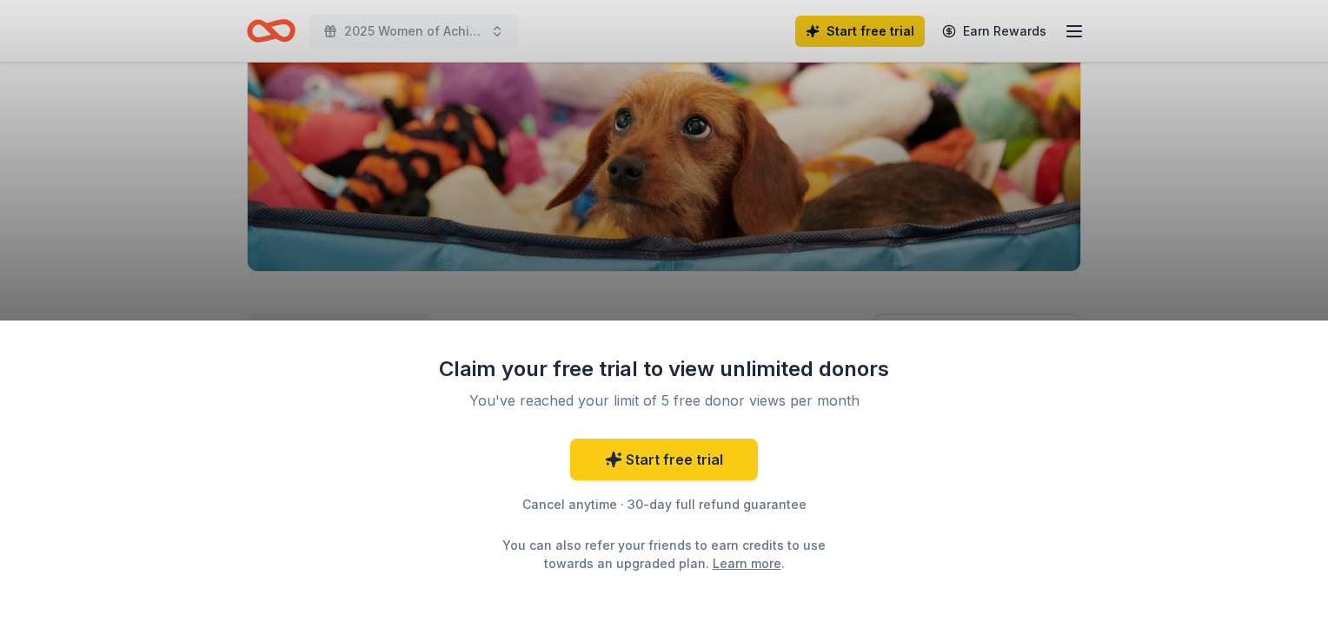
scroll to position [261, 0]
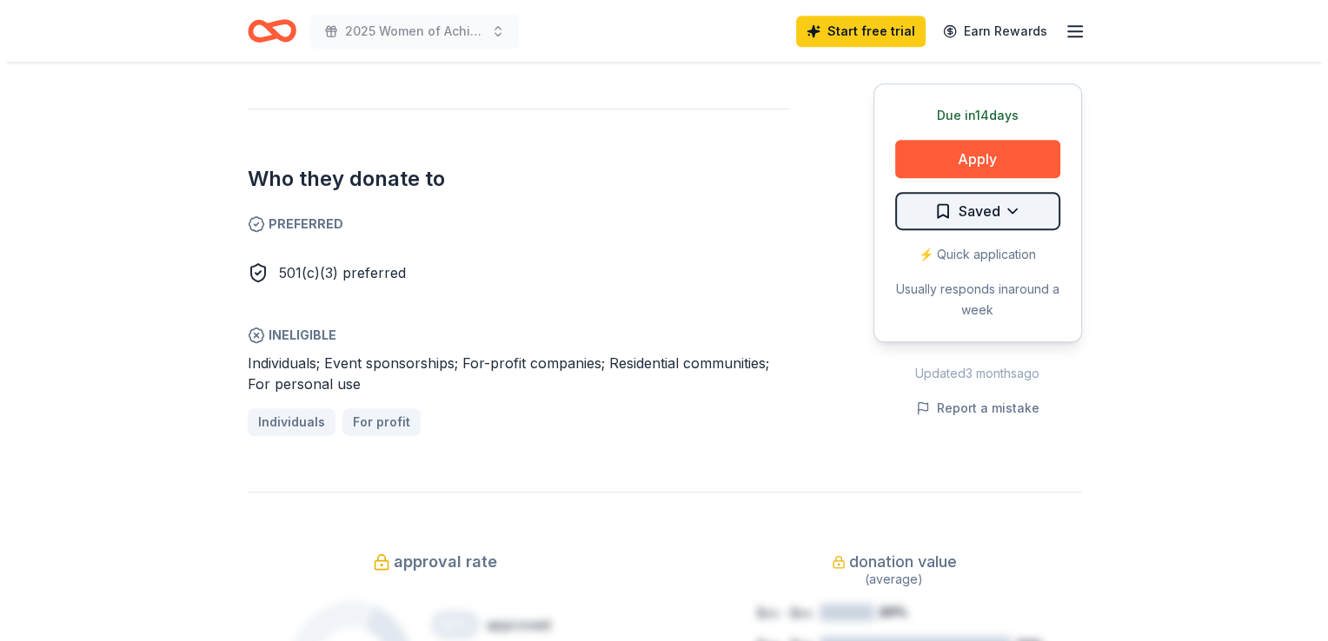
scroll to position [956, 0]
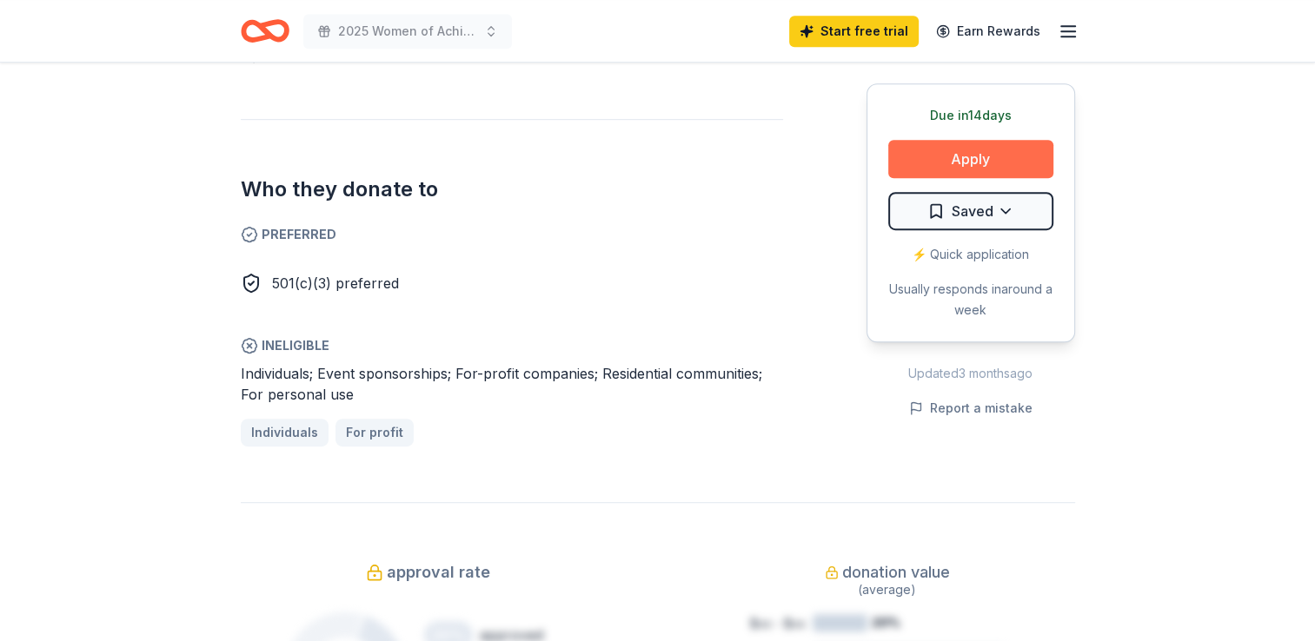
click at [983, 158] on button "Apply" at bounding box center [970, 159] width 165 height 38
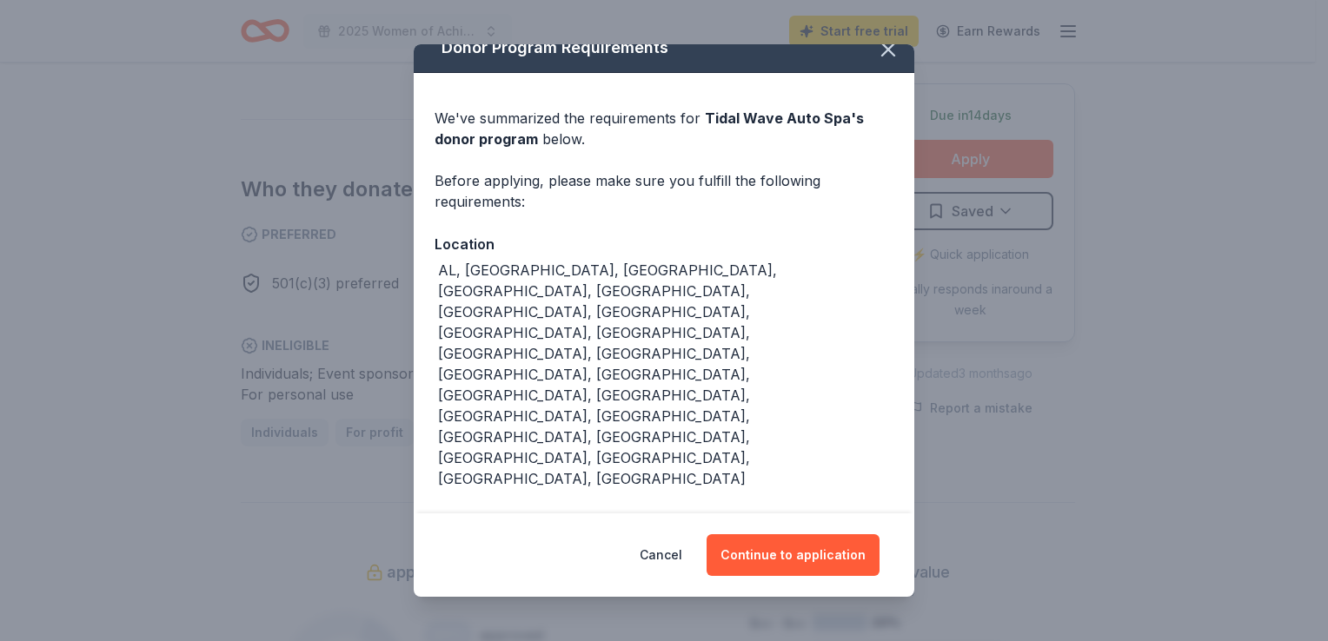
scroll to position [57, 0]
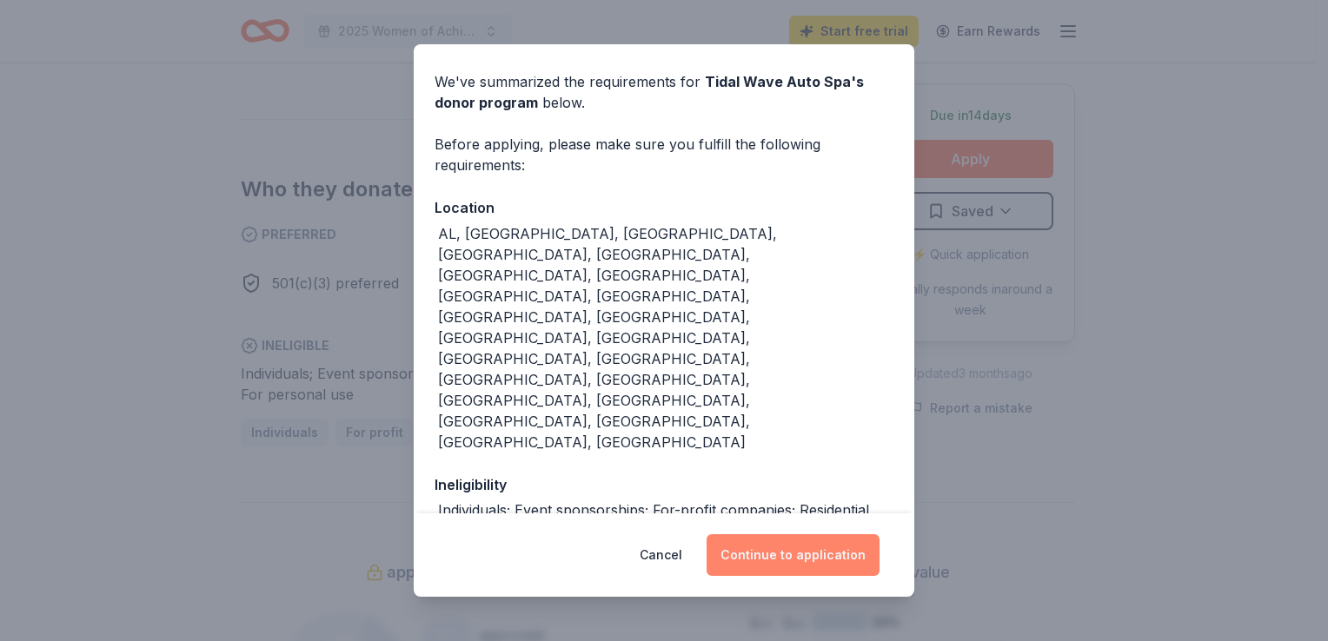
click at [781, 563] on button "Continue to application" at bounding box center [792, 555] width 173 height 42
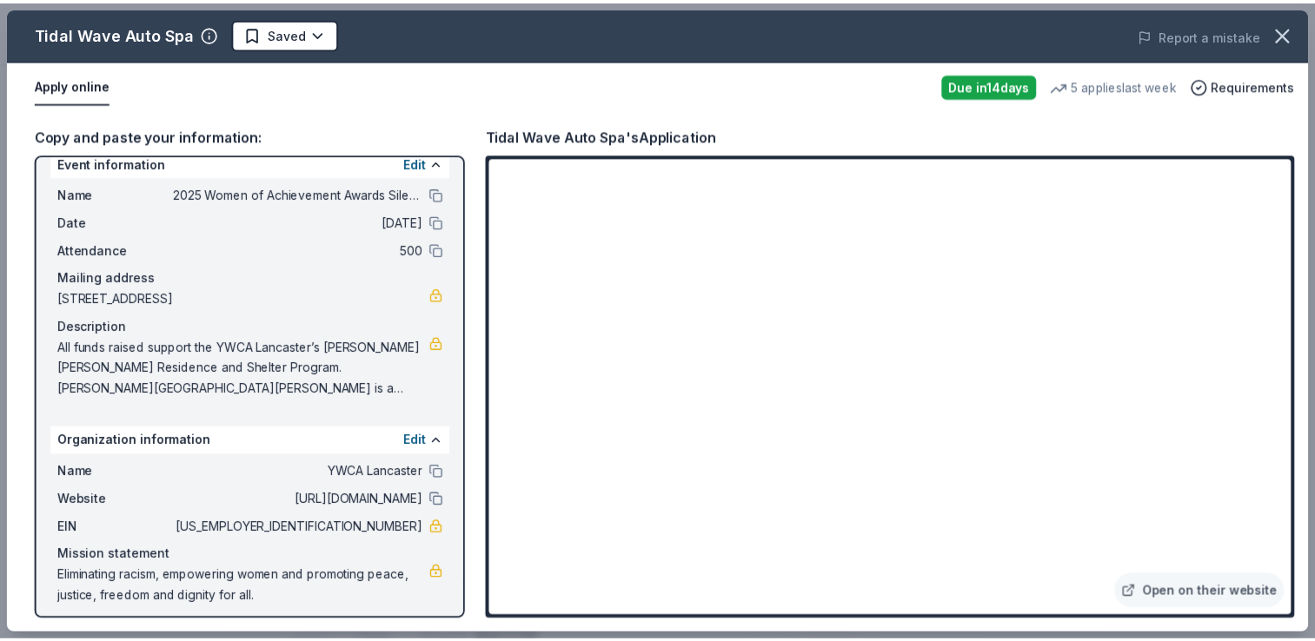
scroll to position [29, 0]
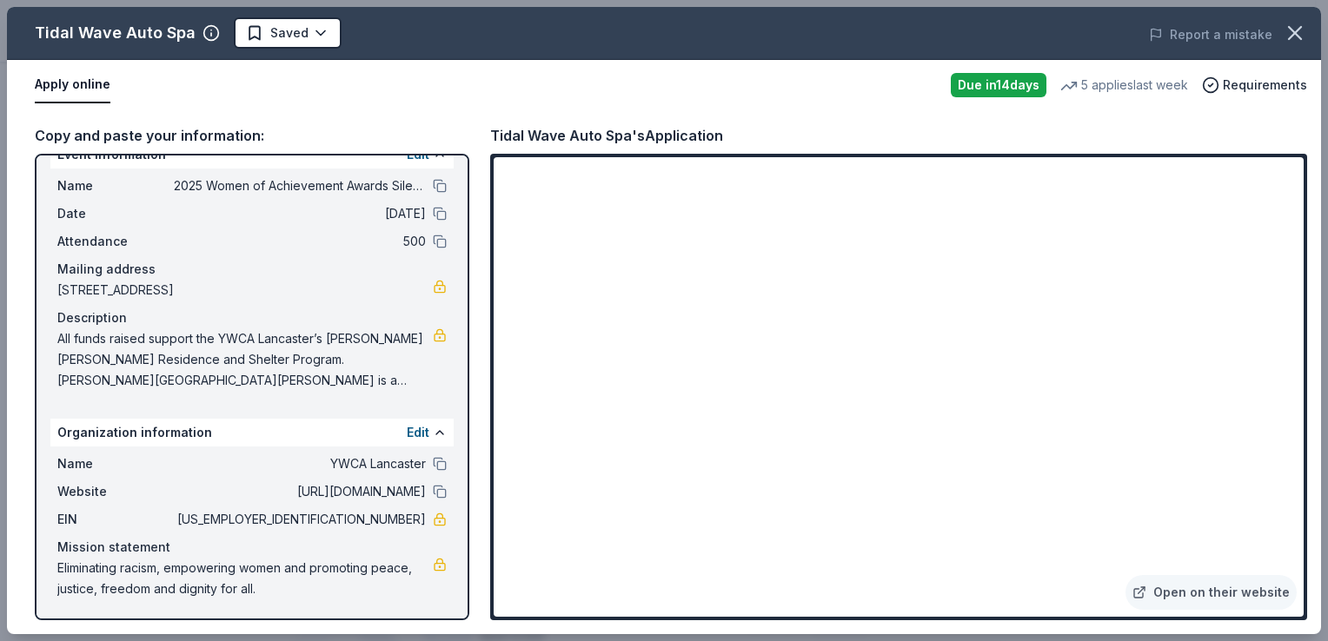
drag, startPoint x: 1293, startPoint y: 36, endPoint x: 1171, endPoint y: 17, distance: 123.1
click at [1293, 36] on icon "button" at bounding box center [1295, 33] width 24 height 24
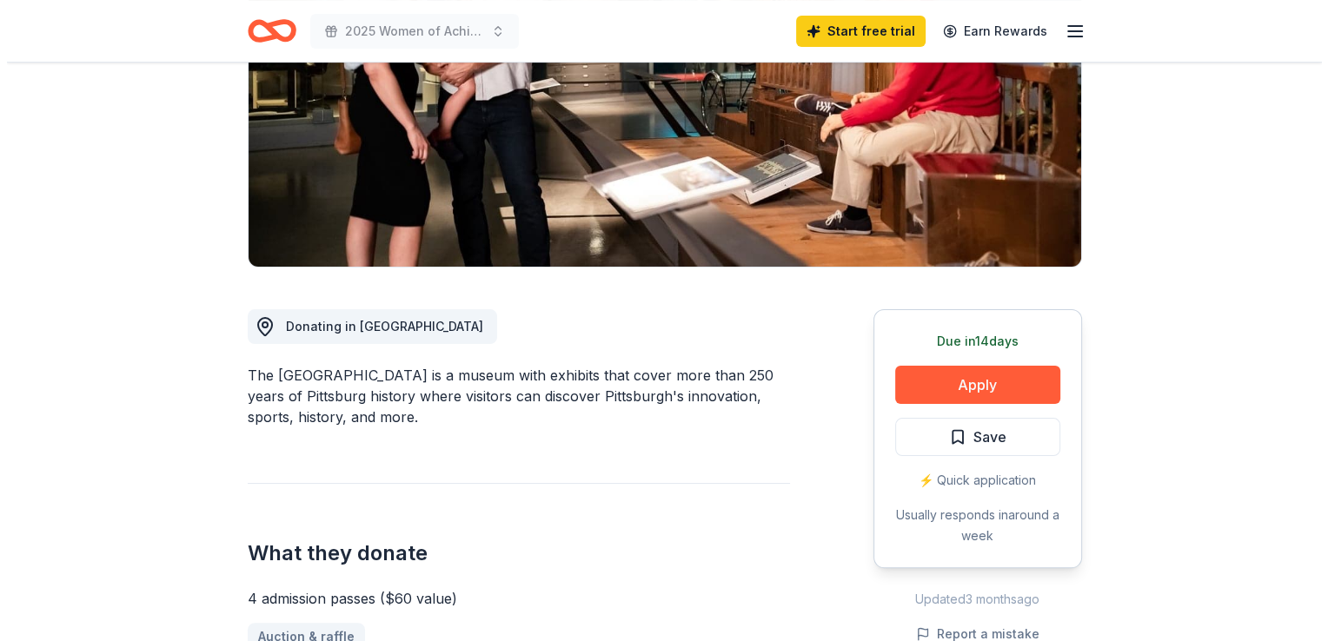
scroll to position [261, 0]
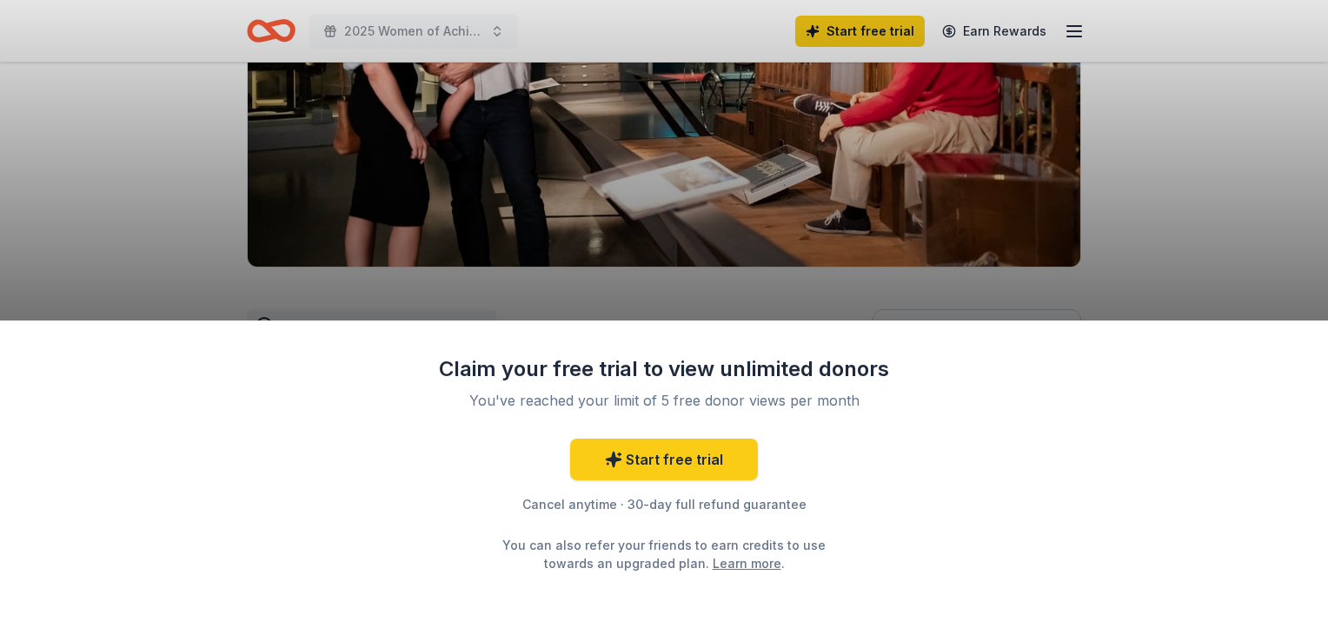
click at [1126, 202] on div "Claim your free trial to view unlimited donors You've reached your limit of 5 f…" at bounding box center [664, 320] width 1328 height 641
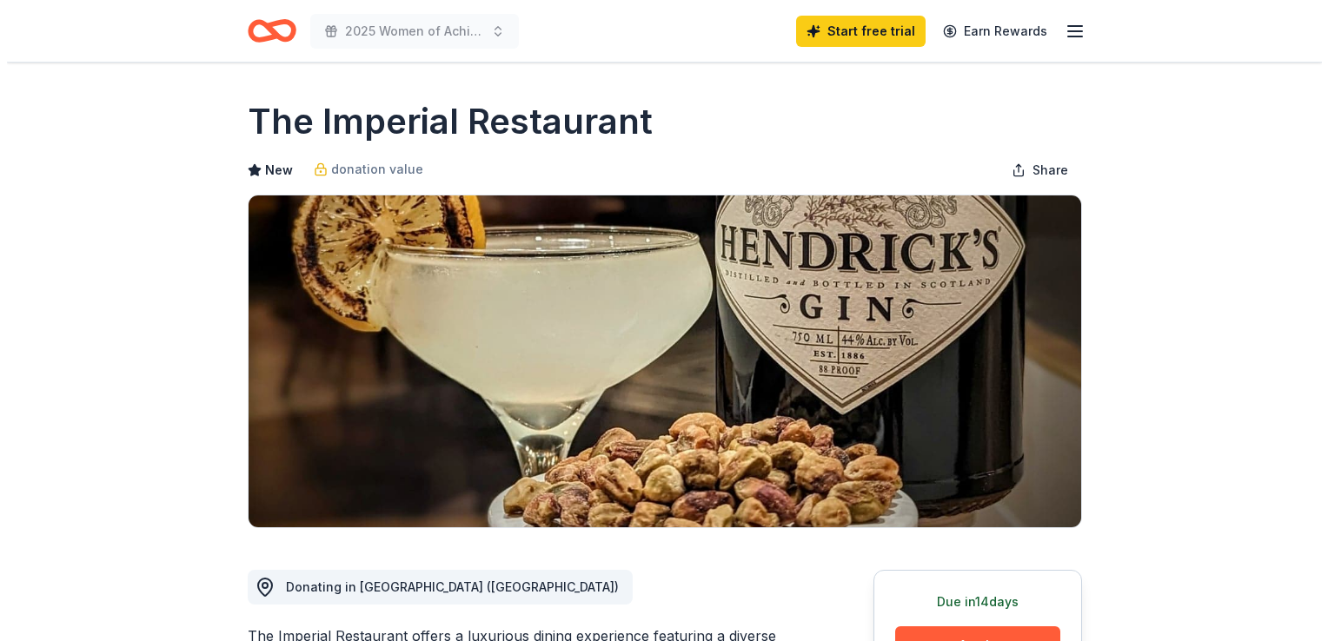
scroll to position [348, 0]
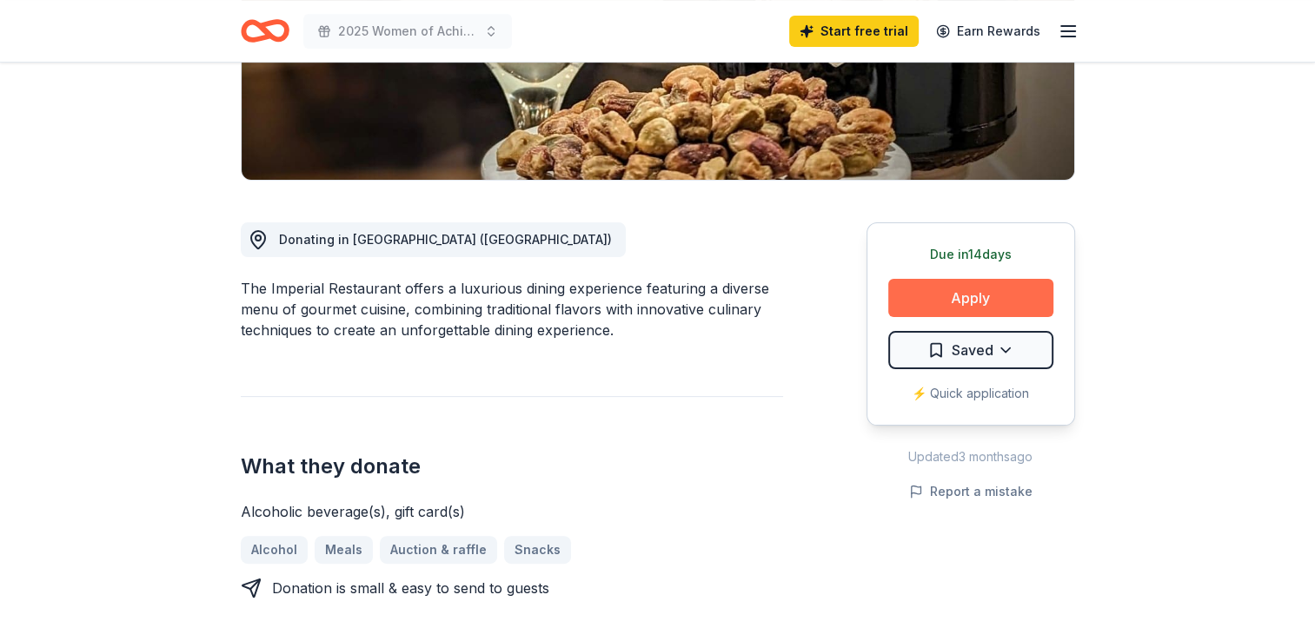
click at [968, 293] on button "Apply" at bounding box center [970, 298] width 165 height 38
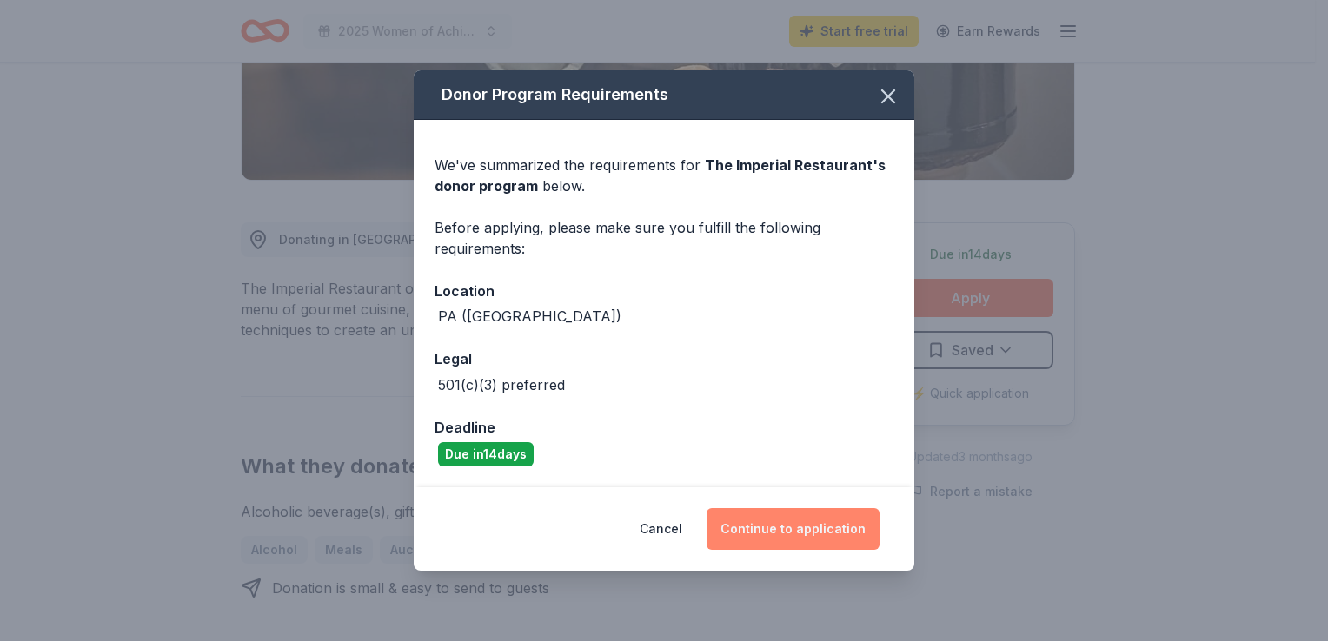
click at [773, 527] on button "Continue to application" at bounding box center [792, 529] width 173 height 42
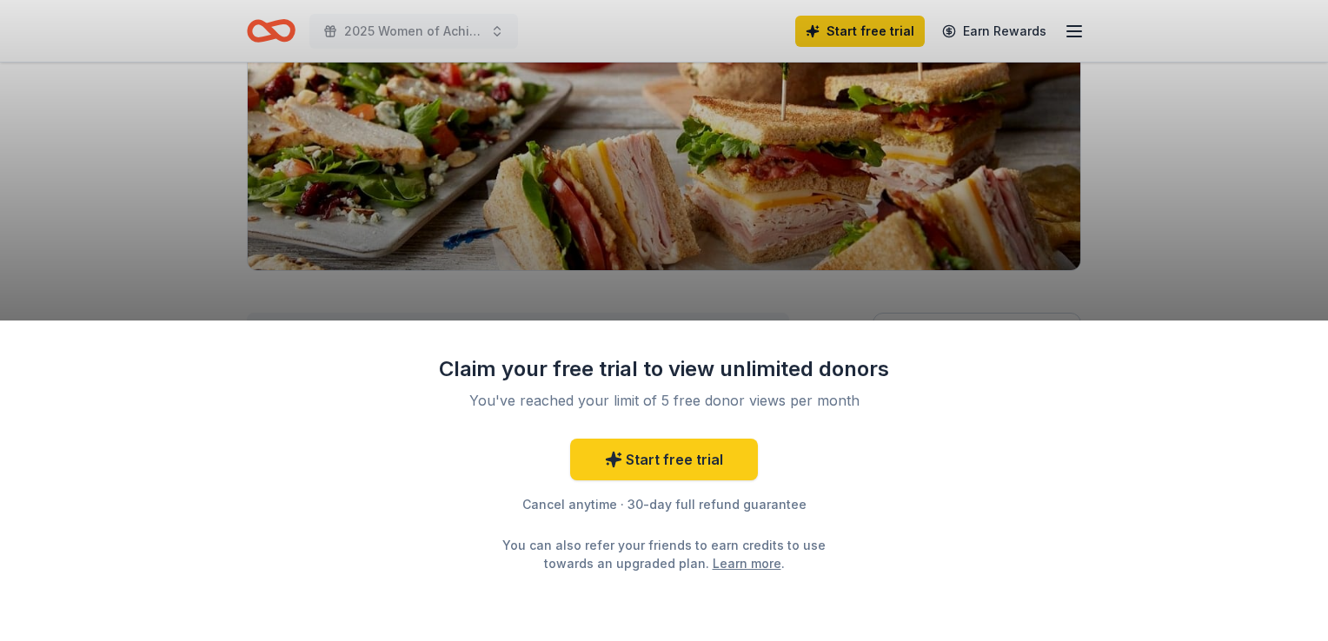
scroll to position [261, 0]
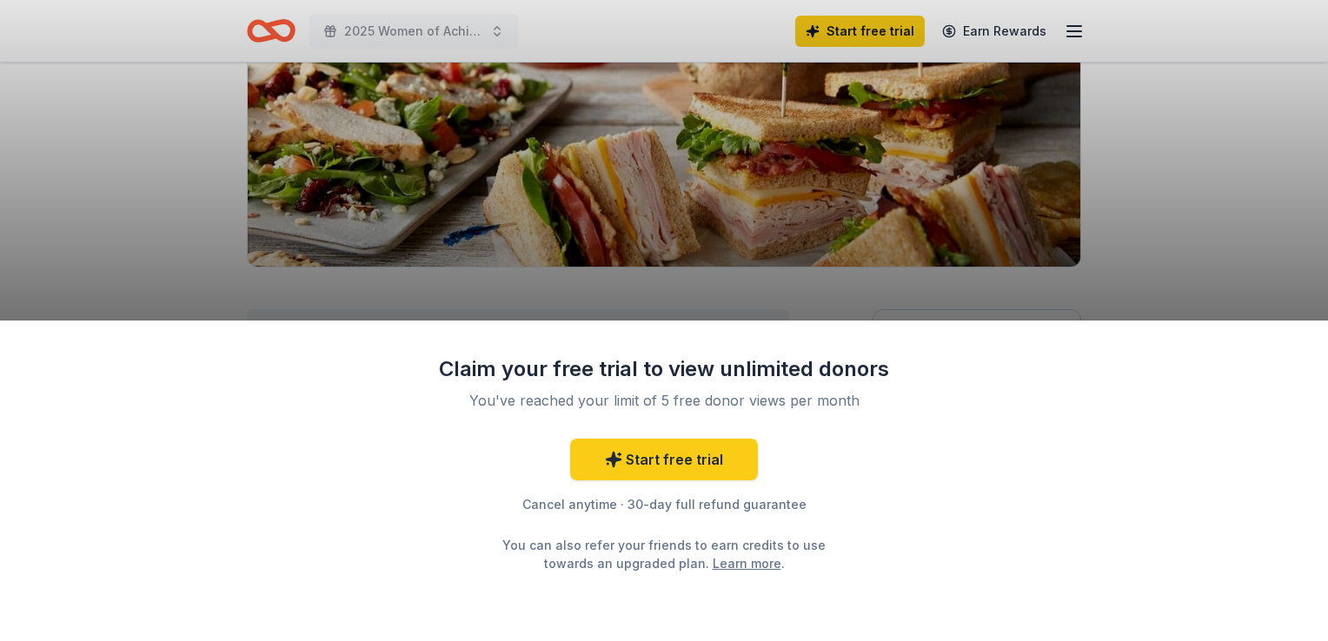
drag, startPoint x: 1084, startPoint y: 249, endPoint x: 1032, endPoint y: 123, distance: 136.0
click at [1083, 249] on div "Claim your free trial to view unlimited donors You've reached your limit of 5 f…" at bounding box center [664, 320] width 1328 height 641
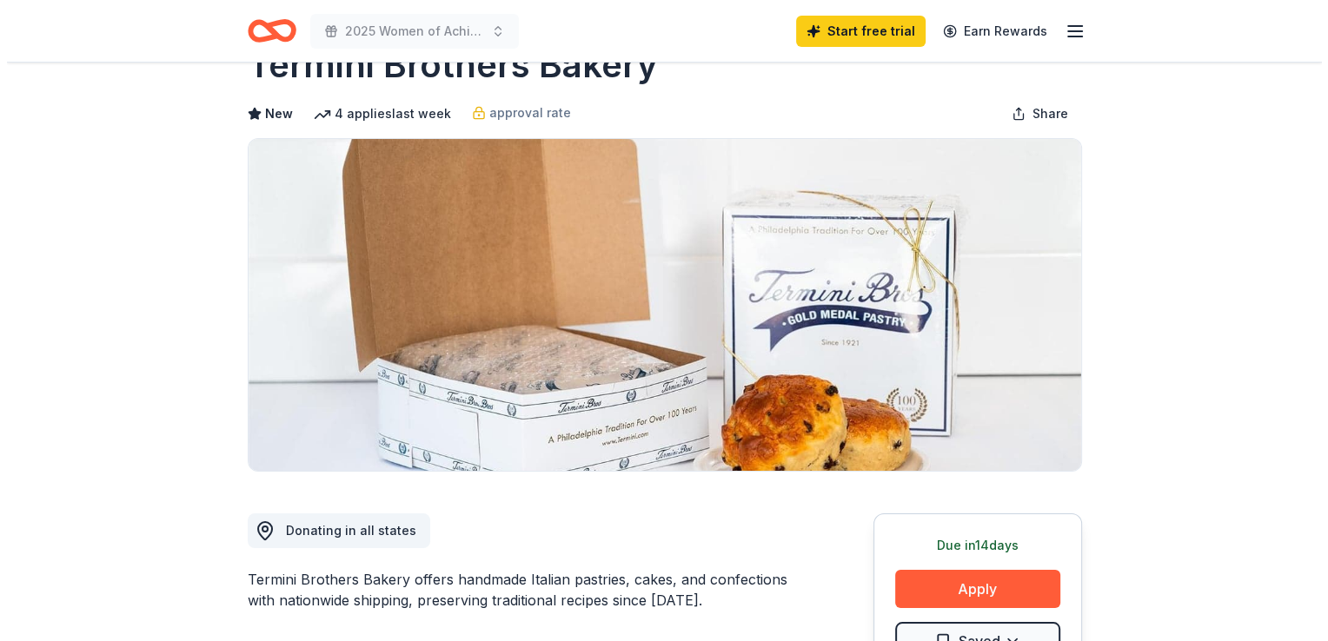
scroll to position [87, 0]
